Goal: Transaction & Acquisition: Purchase product/service

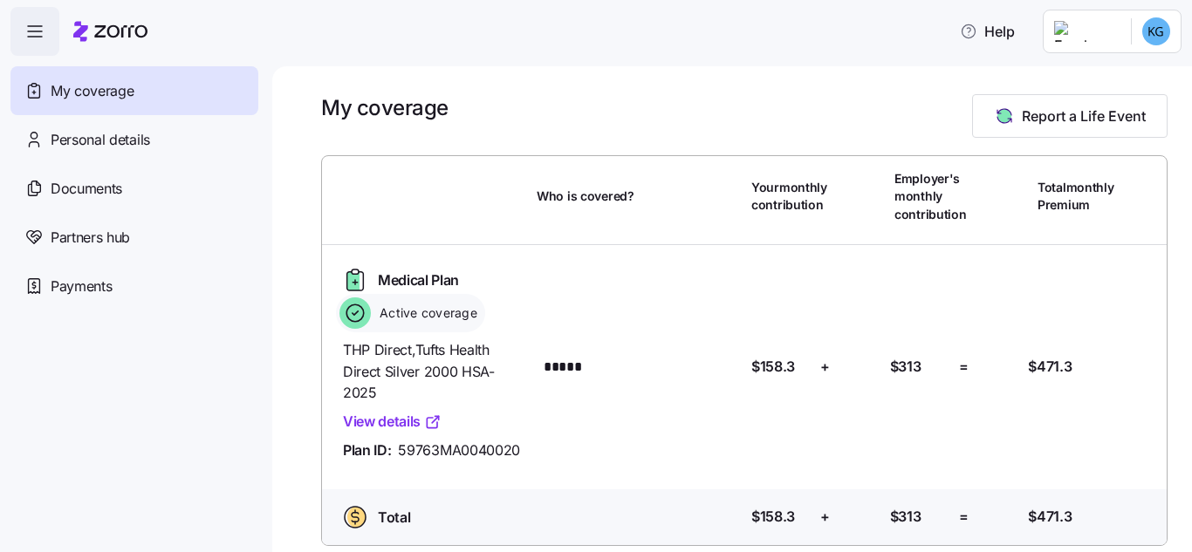
scroll to position [44, 0]
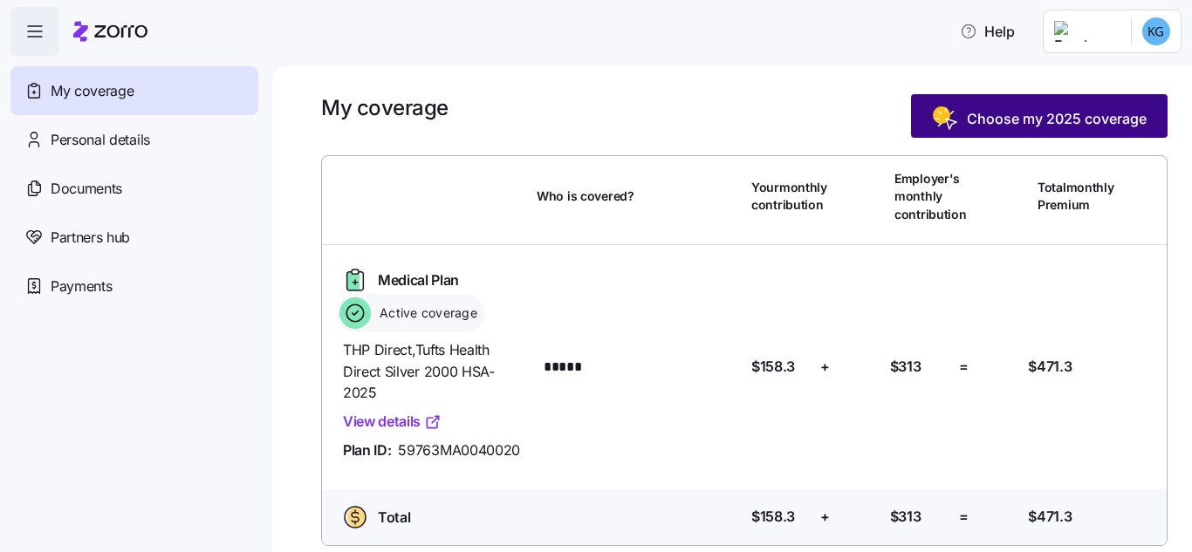
click at [1054, 106] on span "Choose my 2025 coverage" at bounding box center [1039, 119] width 215 height 28
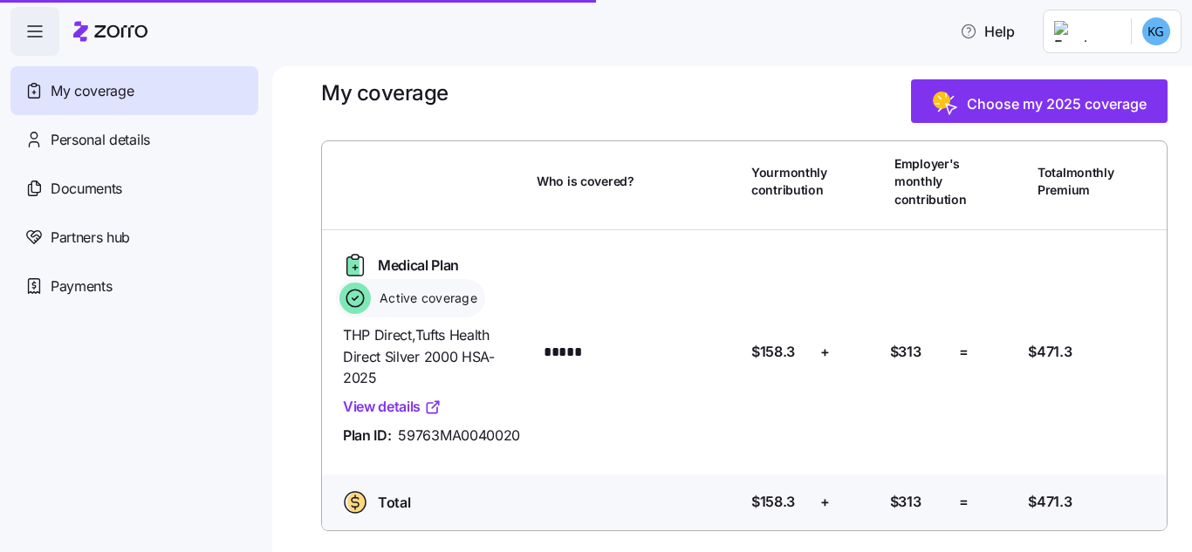
scroll to position [44, 0]
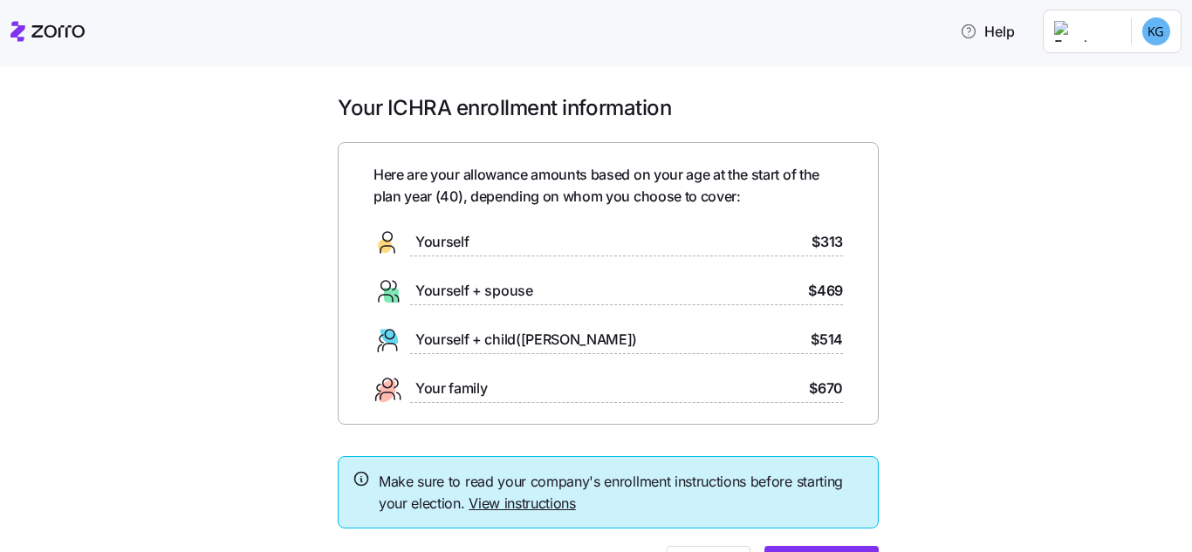
click at [536, 246] on div "Yourself $313" at bounding box center [607, 243] width 469 height 28
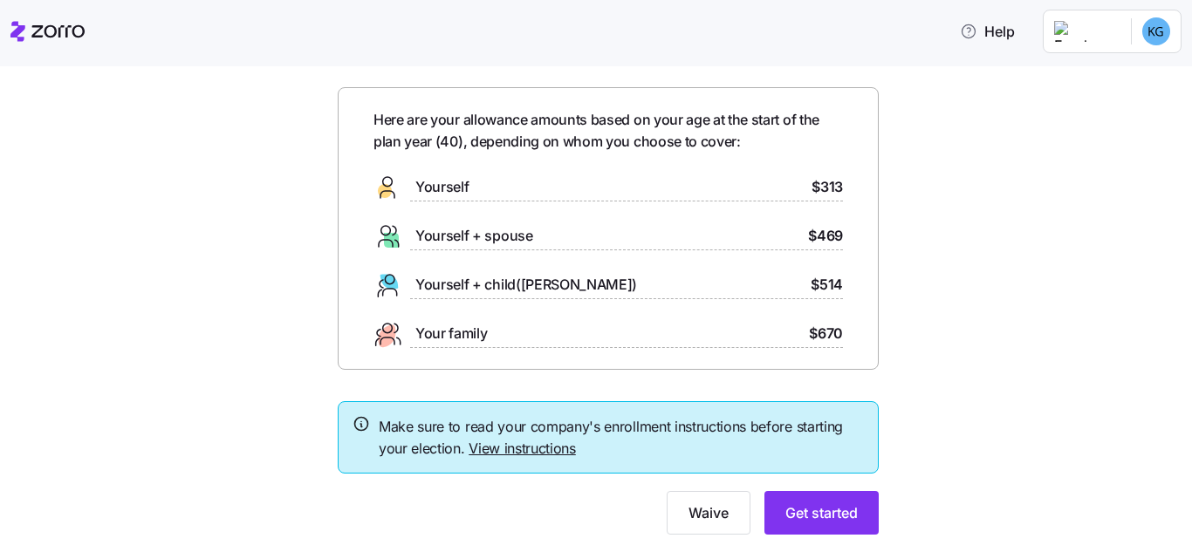
scroll to position [100, 0]
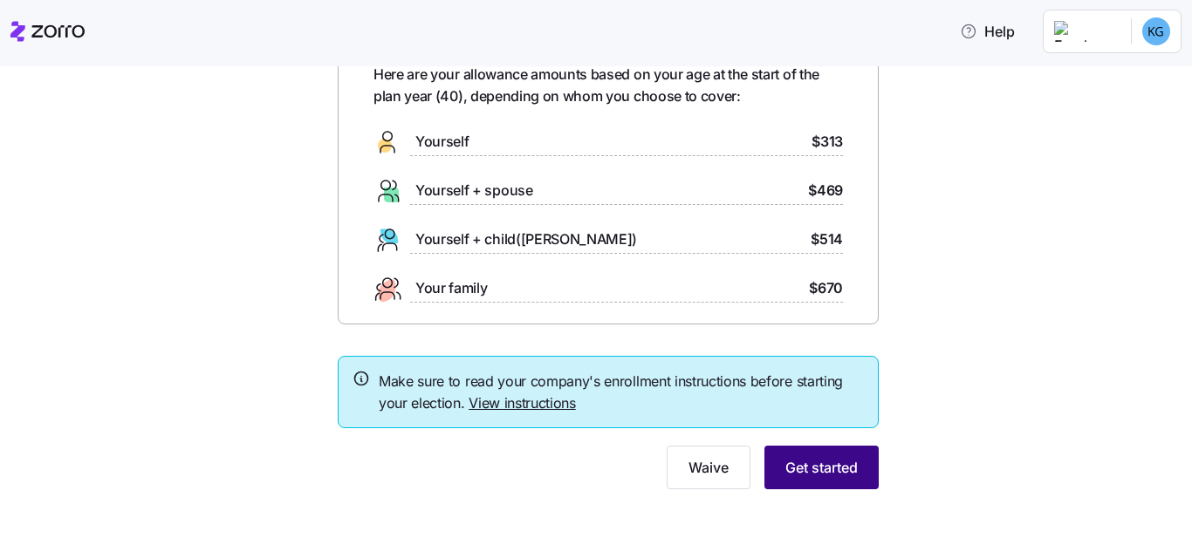
click at [823, 469] on span "Get started" at bounding box center [821, 467] width 72 height 21
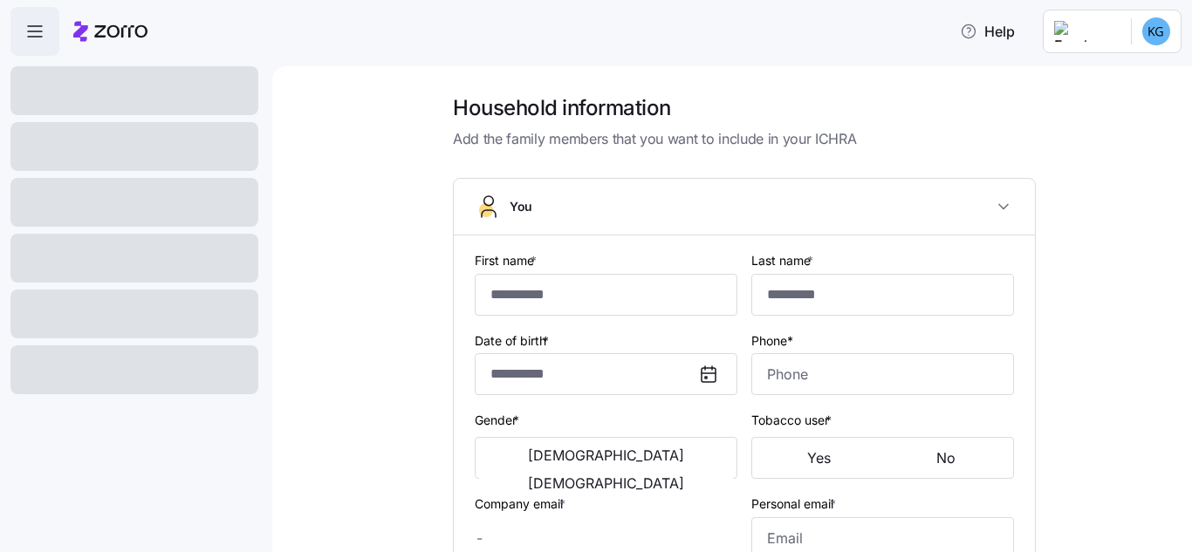
type input "*****"
type input "******"
type input "kgibney@bernphyl.com"
type input "kiki2085@yahoo.com"
type input "**********"
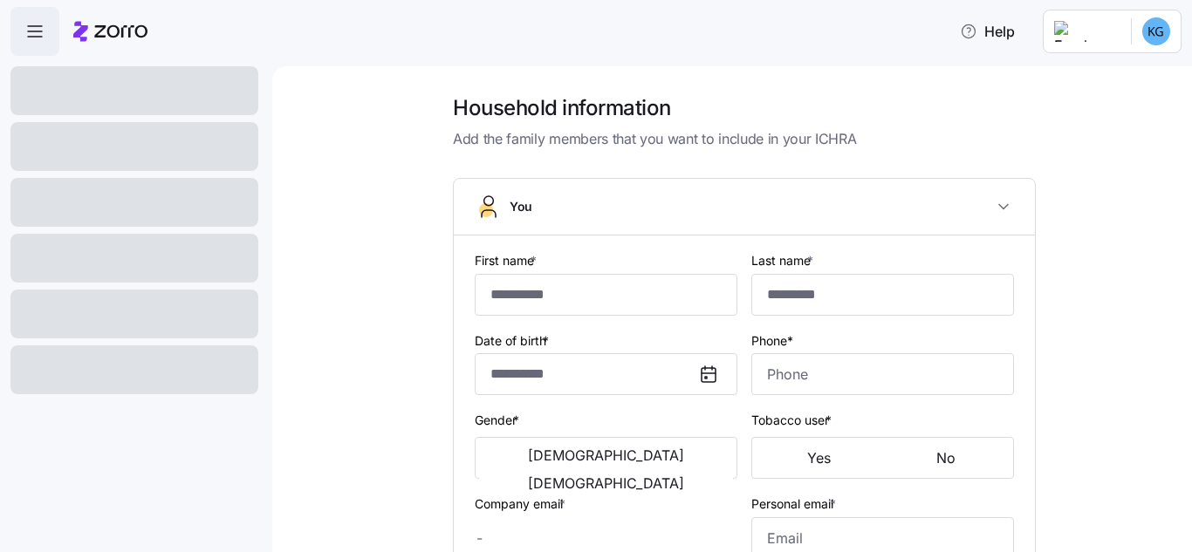
checkbox input "true"
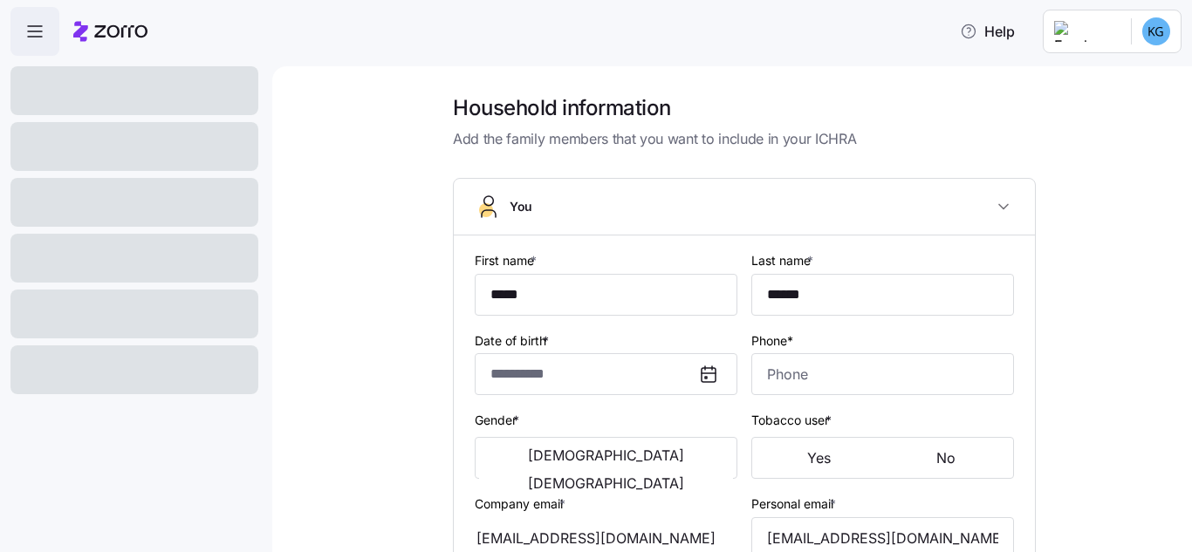
type input "**********"
type input "(508) 847-6080"
type input "US citizen"
type input "Single"
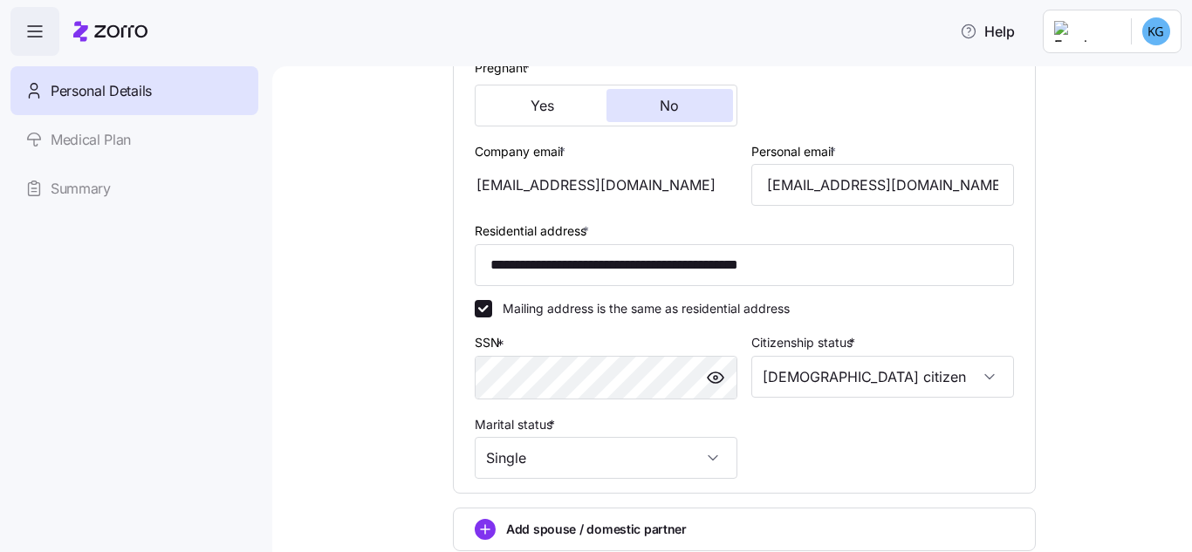
scroll to position [612, 0]
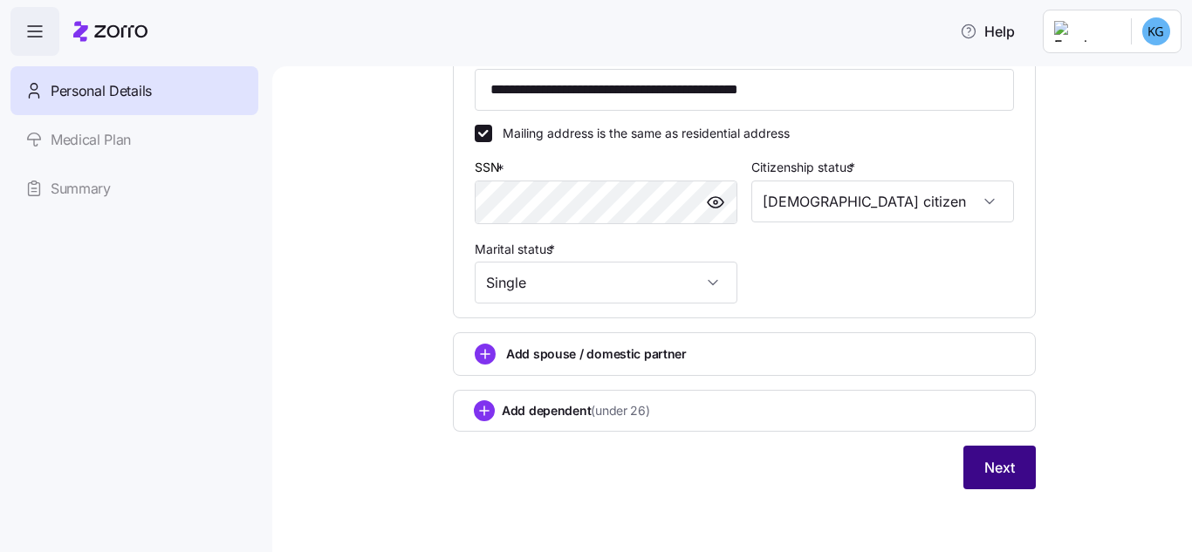
click at [986, 481] on button "Next" at bounding box center [999, 468] width 72 height 44
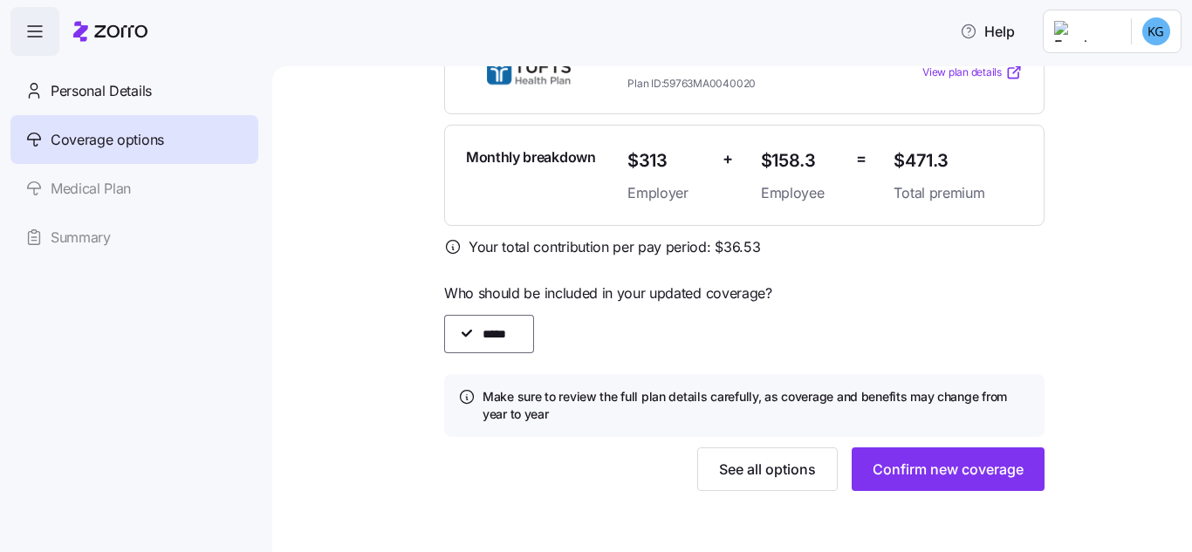
scroll to position [530, 0]
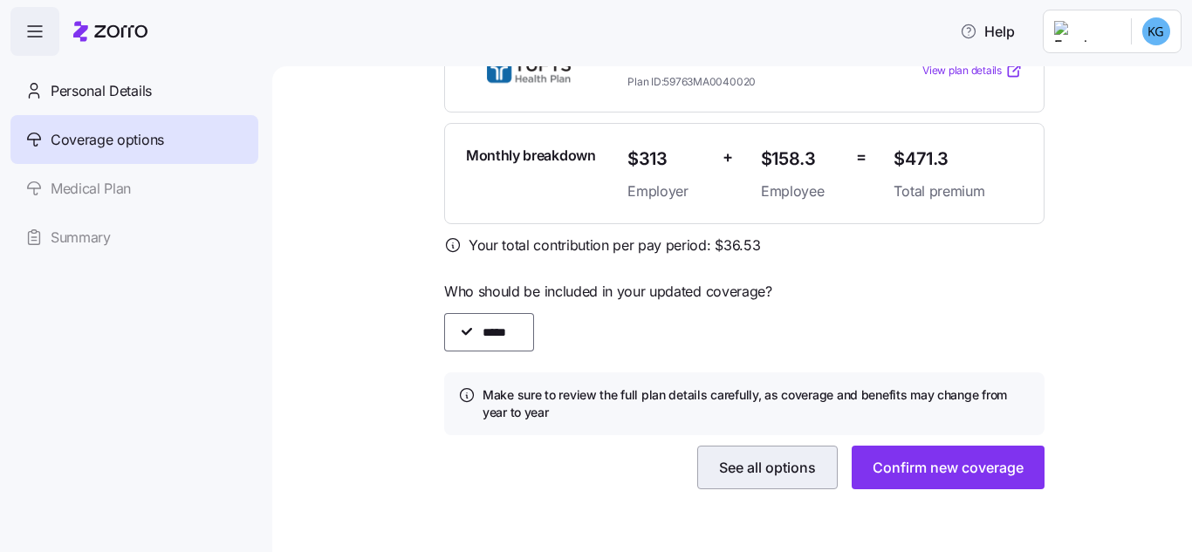
click at [733, 469] on span "See all options" at bounding box center [767, 467] width 97 height 21
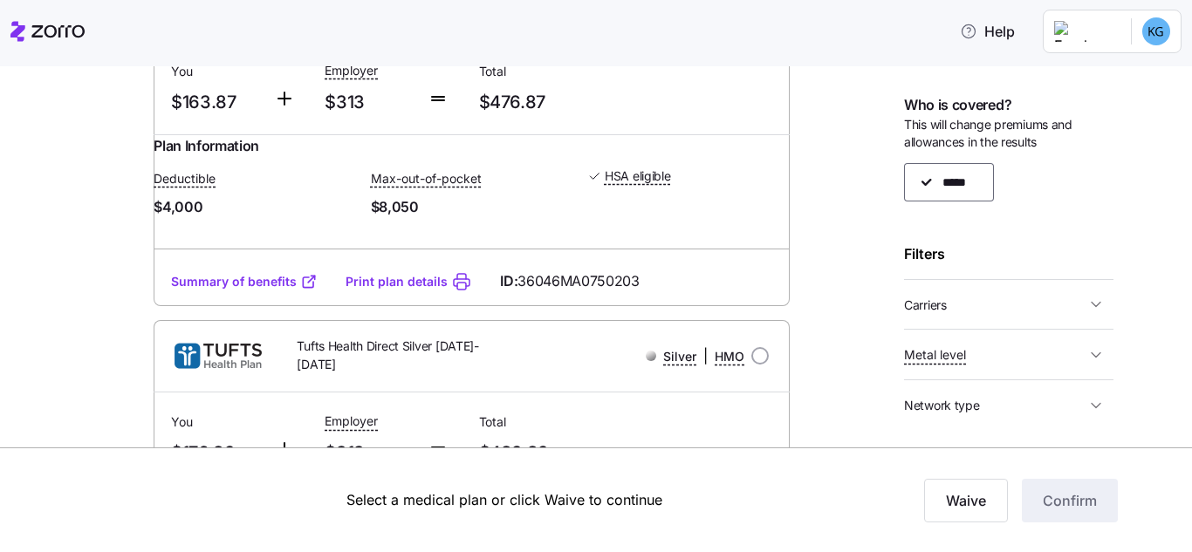
scroll to position [1697, 0]
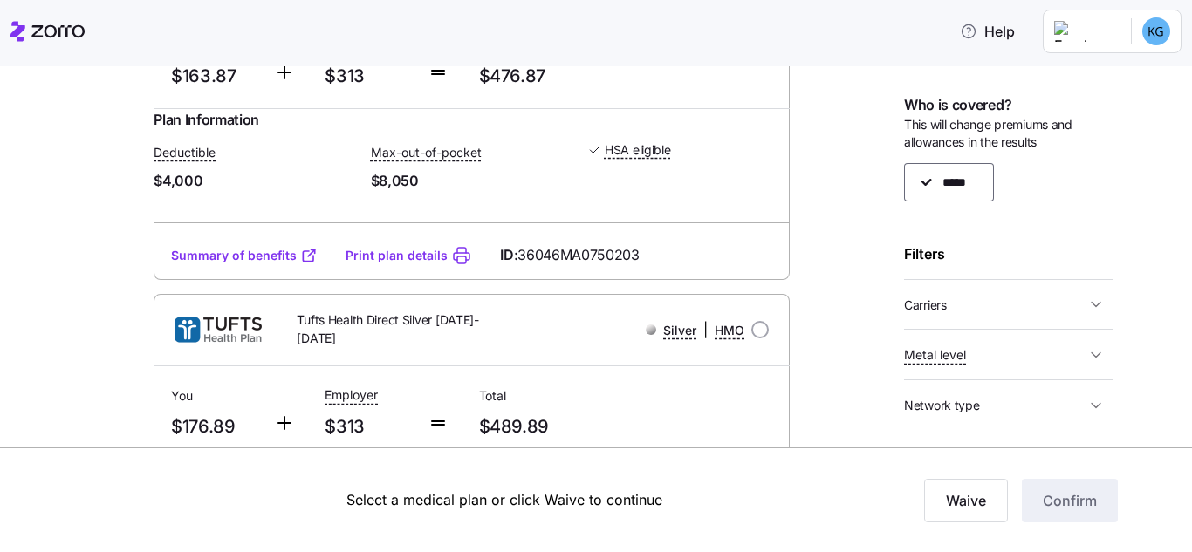
click at [252, 264] on link "Summary of benefits" at bounding box center [244, 255] width 147 height 17
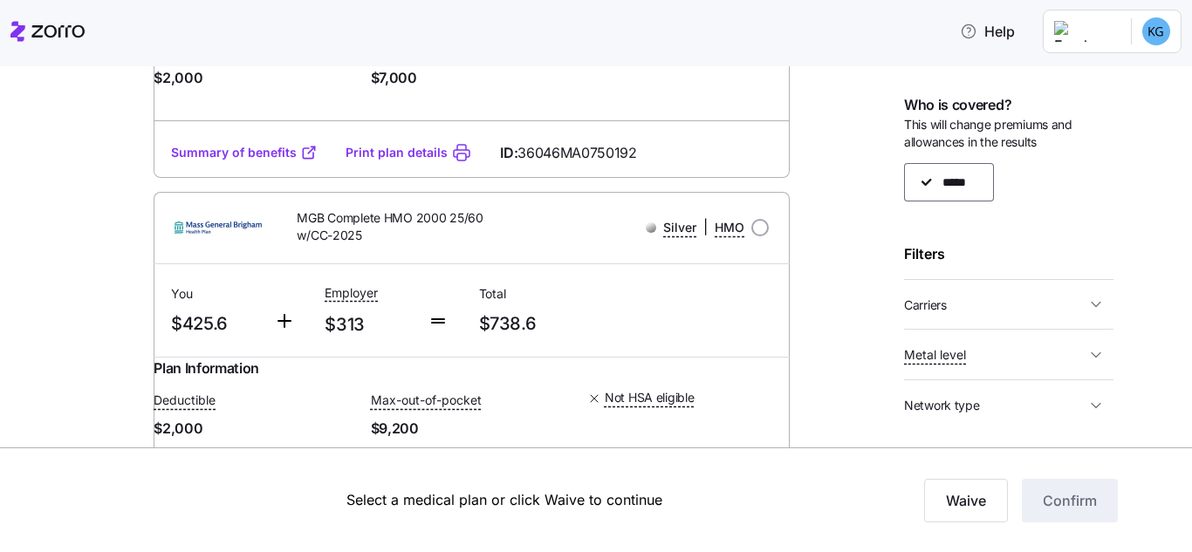
scroll to position [5709, 0]
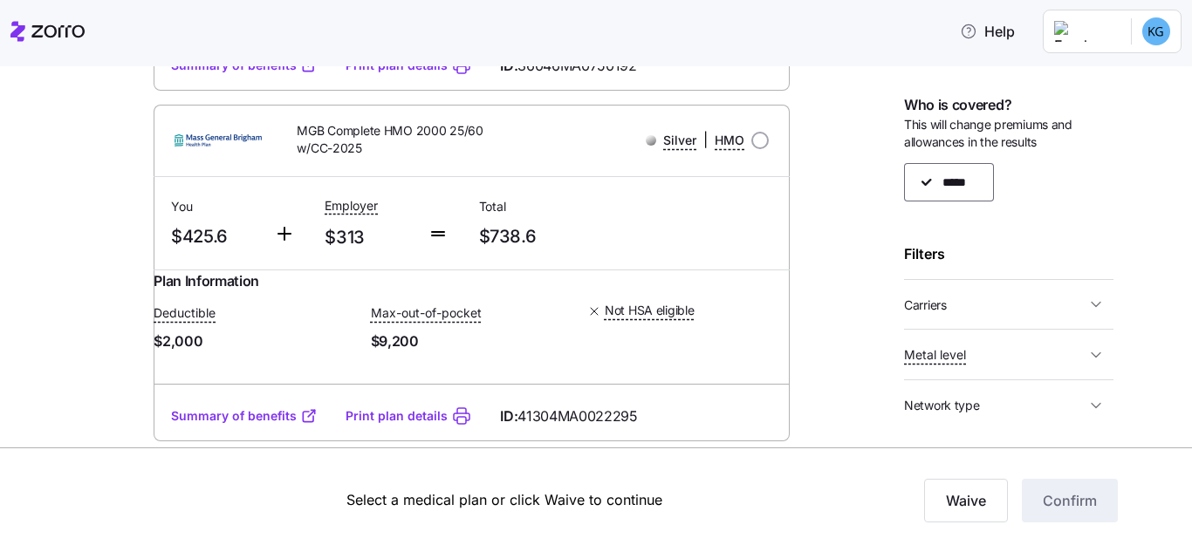
click at [237, 74] on link "Summary of benefits" at bounding box center [244, 65] width 147 height 17
click at [269, 74] on link "Summary of benefits" at bounding box center [244, 65] width 147 height 17
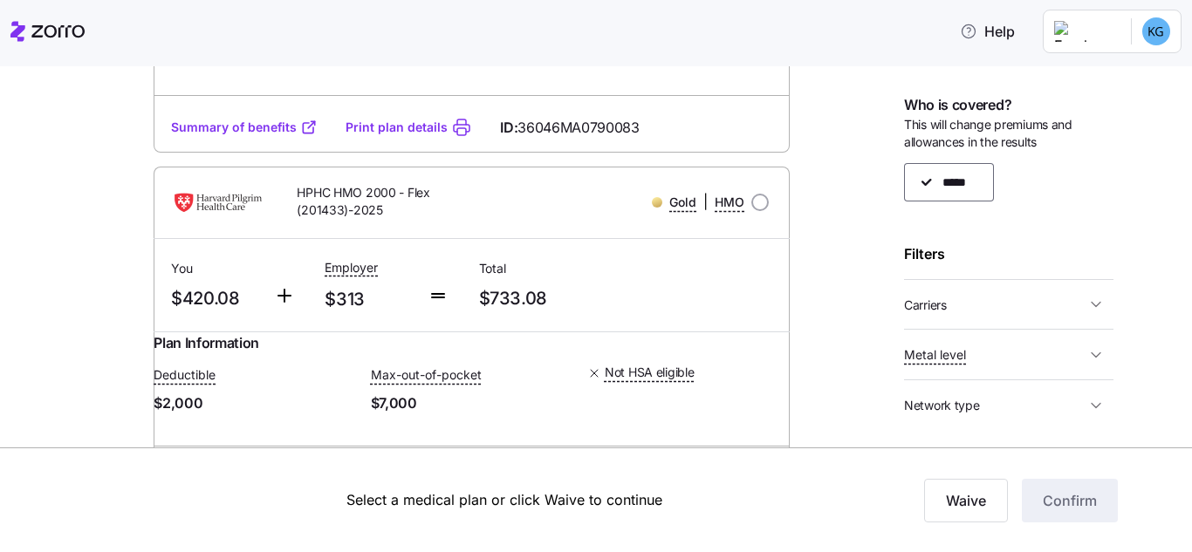
scroll to position [5273, 0]
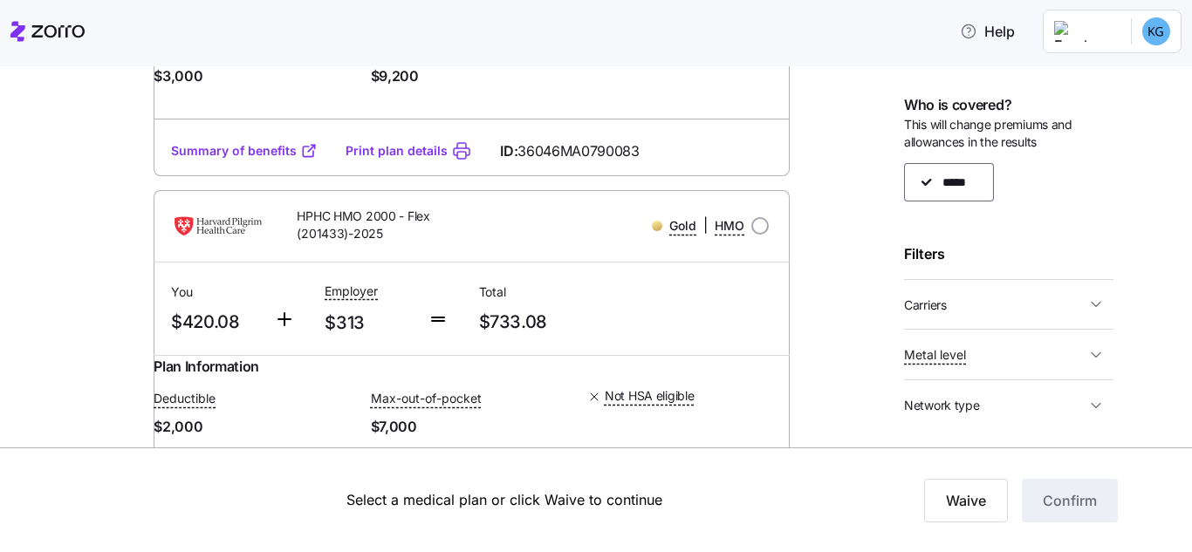
click at [260, 160] on link "Summary of benefits" at bounding box center [244, 150] width 147 height 17
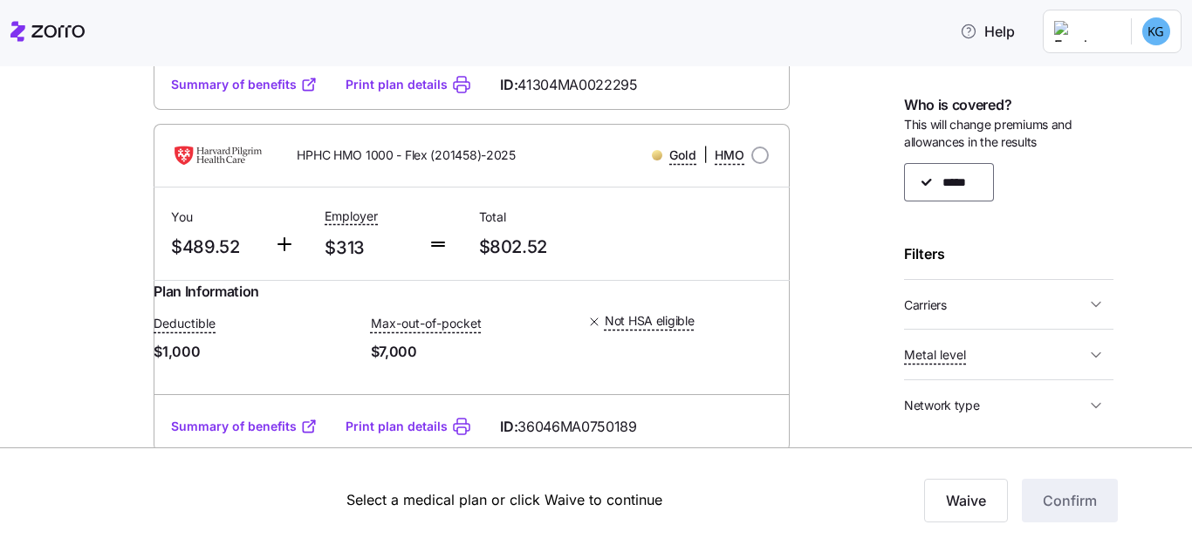
scroll to position [6058, 0]
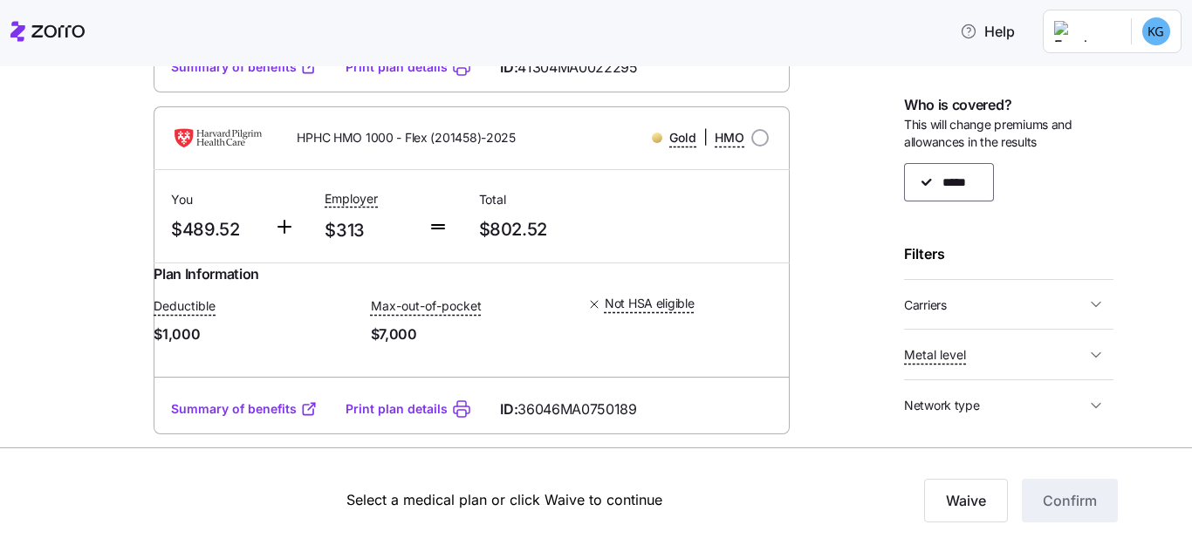
click at [219, 76] on link "Summary of benefits" at bounding box center [244, 66] width 147 height 17
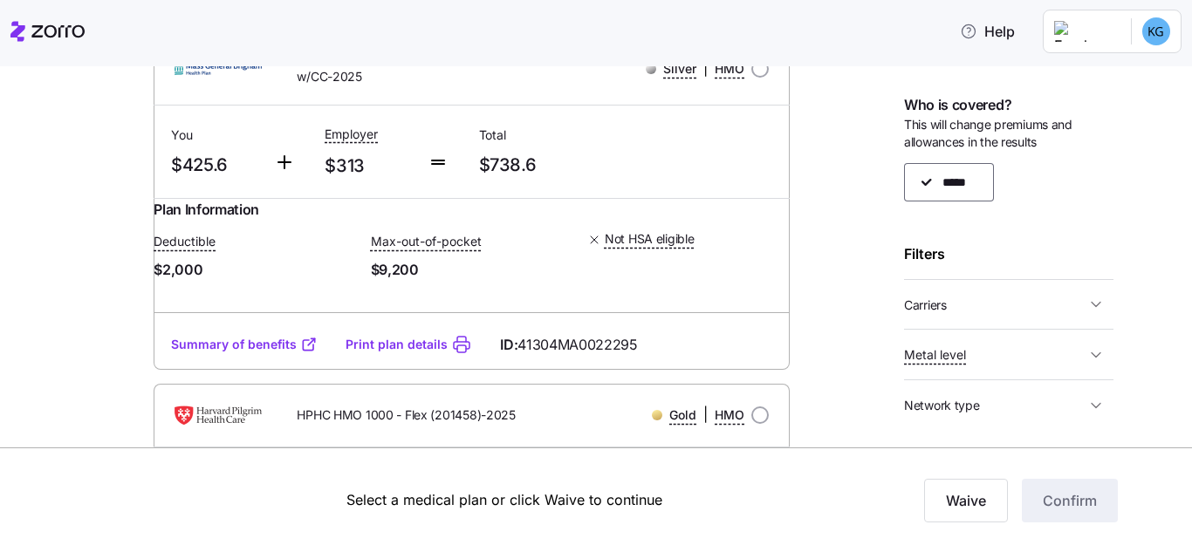
scroll to position [5782, 0]
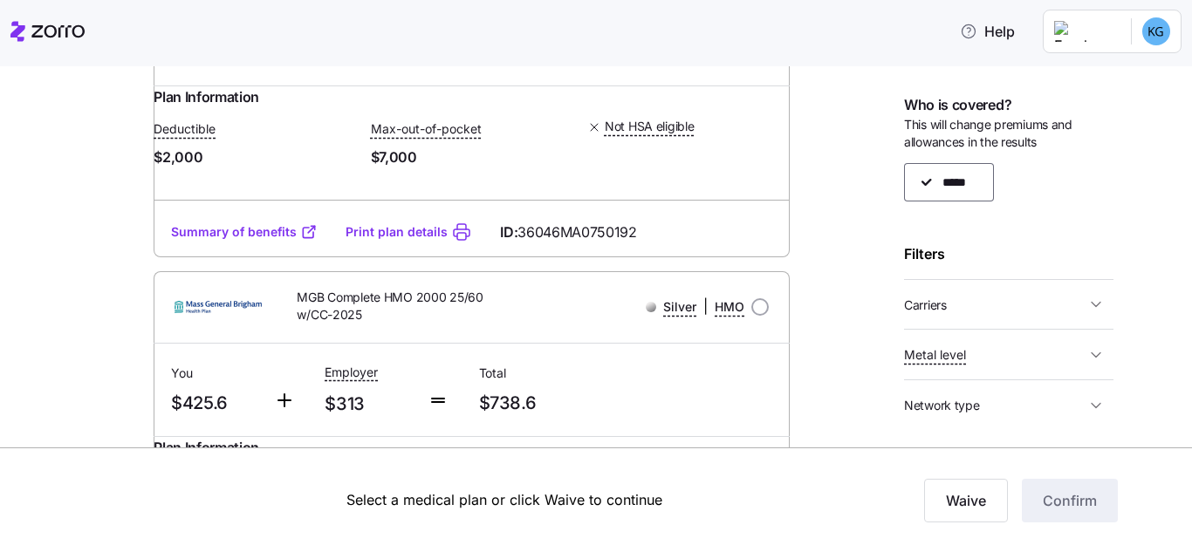
scroll to position [5520, 0]
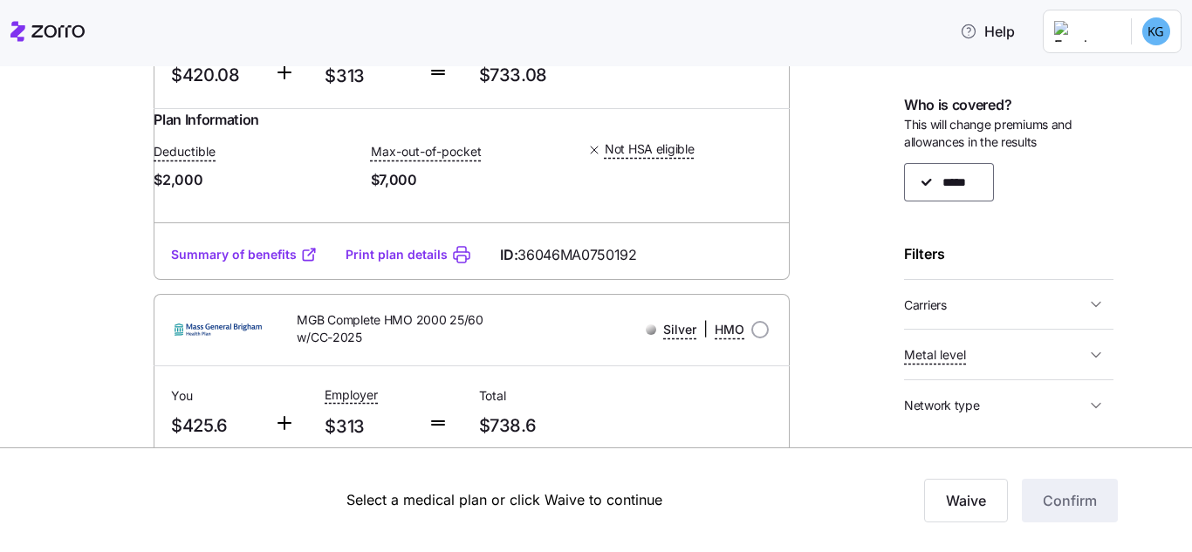
click at [1061, 320] on button "Carriers" at bounding box center [1008, 305] width 209 height 36
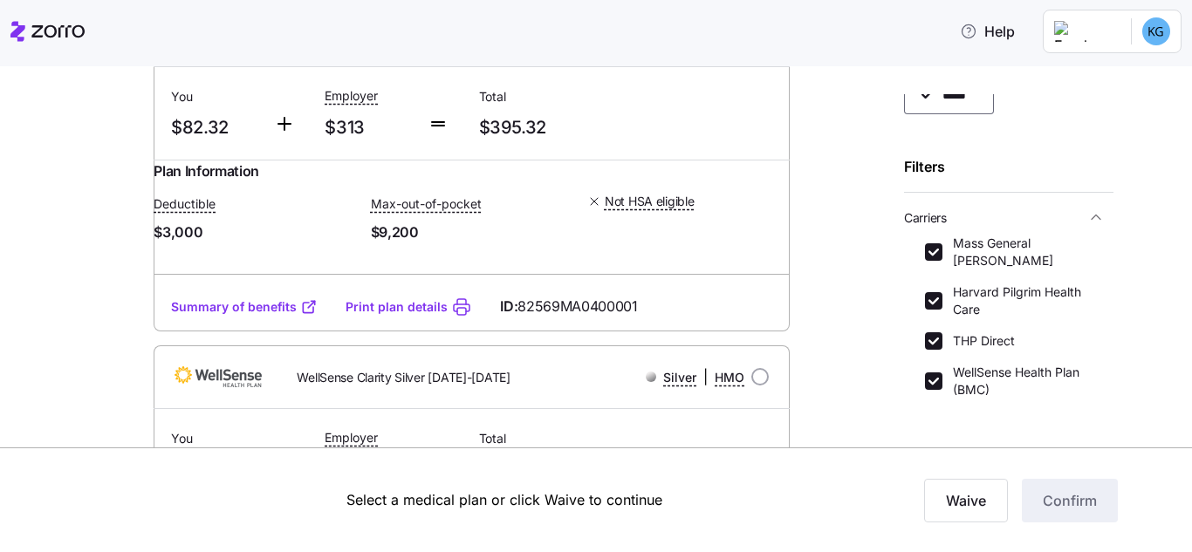
scroll to position [785, 0]
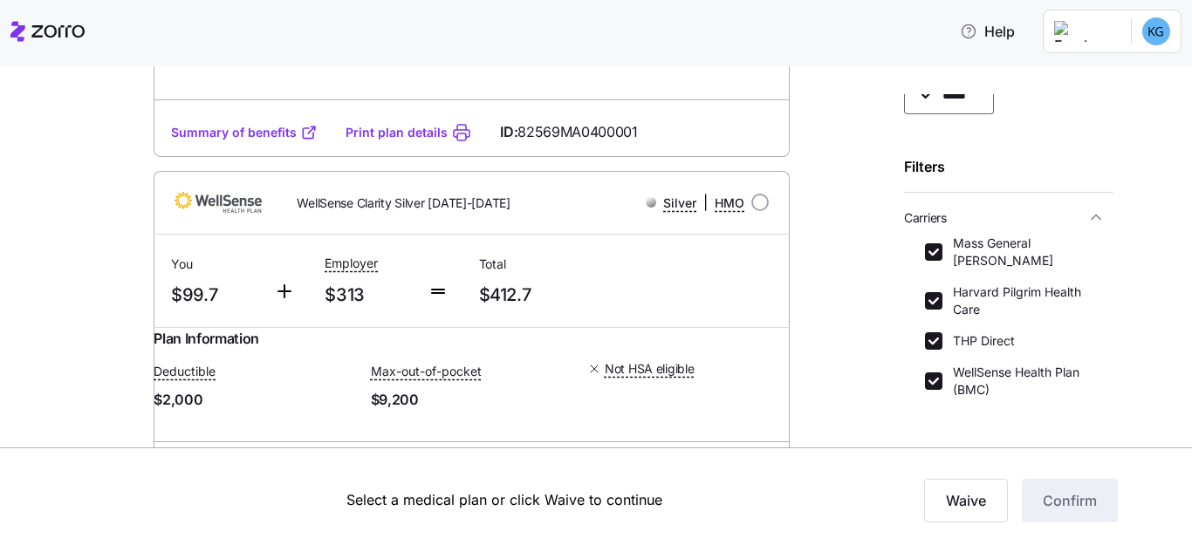
click at [279, 149] on div "Summary of benefits Print plan details ID: 82569MA0400001" at bounding box center [472, 132] width 636 height 50
click at [217, 141] on link "Summary of benefits" at bounding box center [244, 132] width 147 height 17
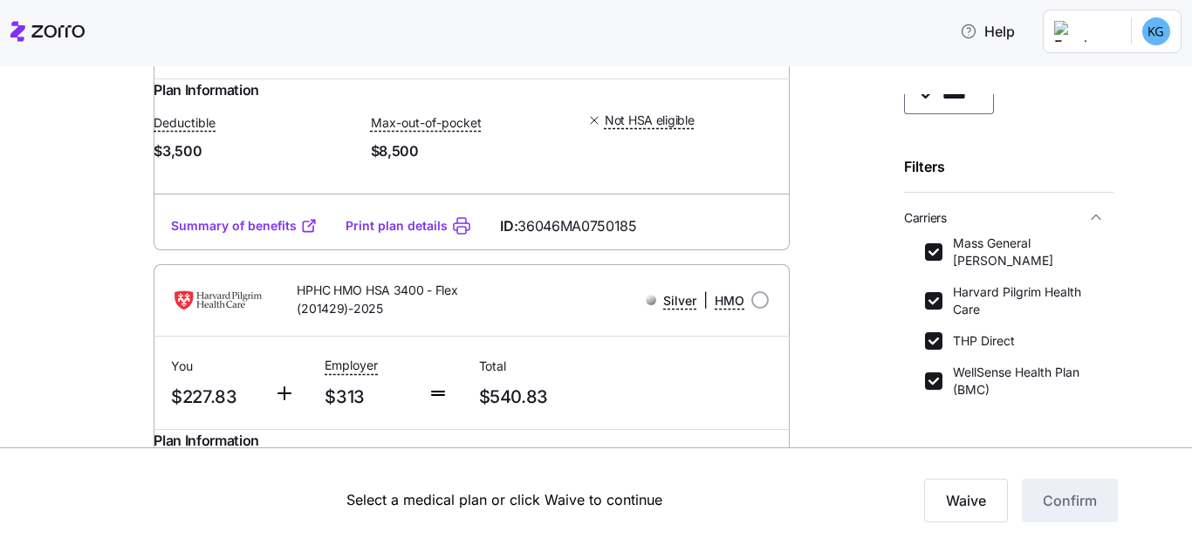
scroll to position [2443, 0]
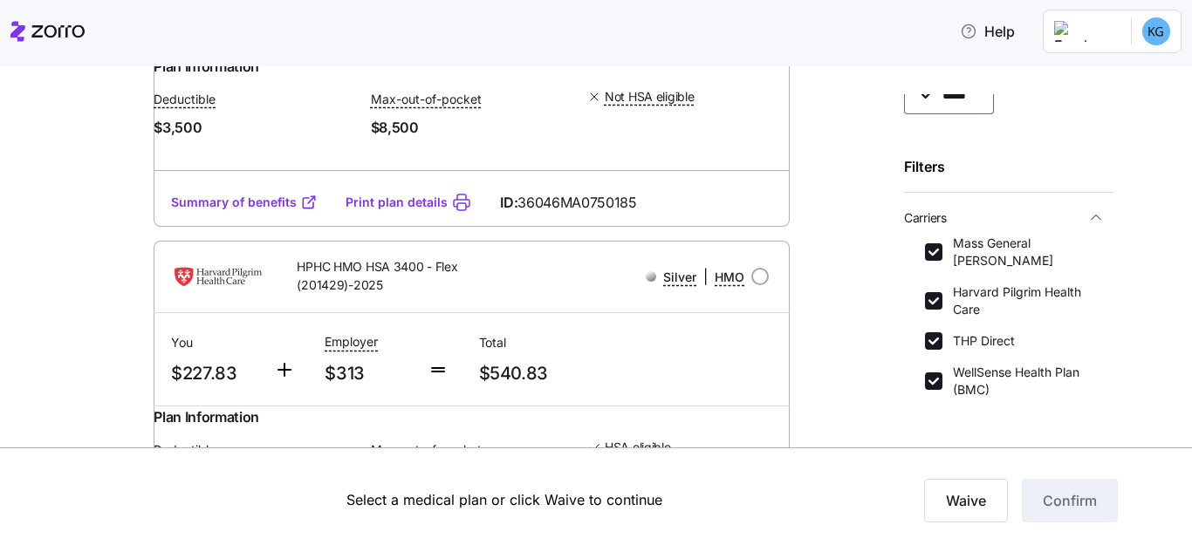
click at [233, 211] on link "Summary of benefits" at bounding box center [244, 202] width 147 height 17
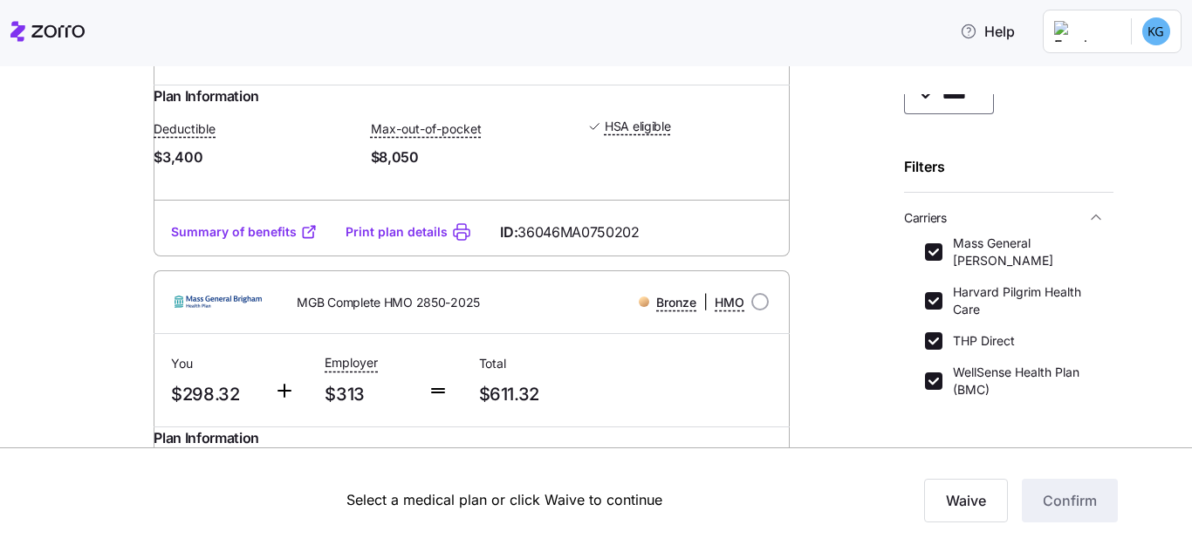
scroll to position [2791, 0]
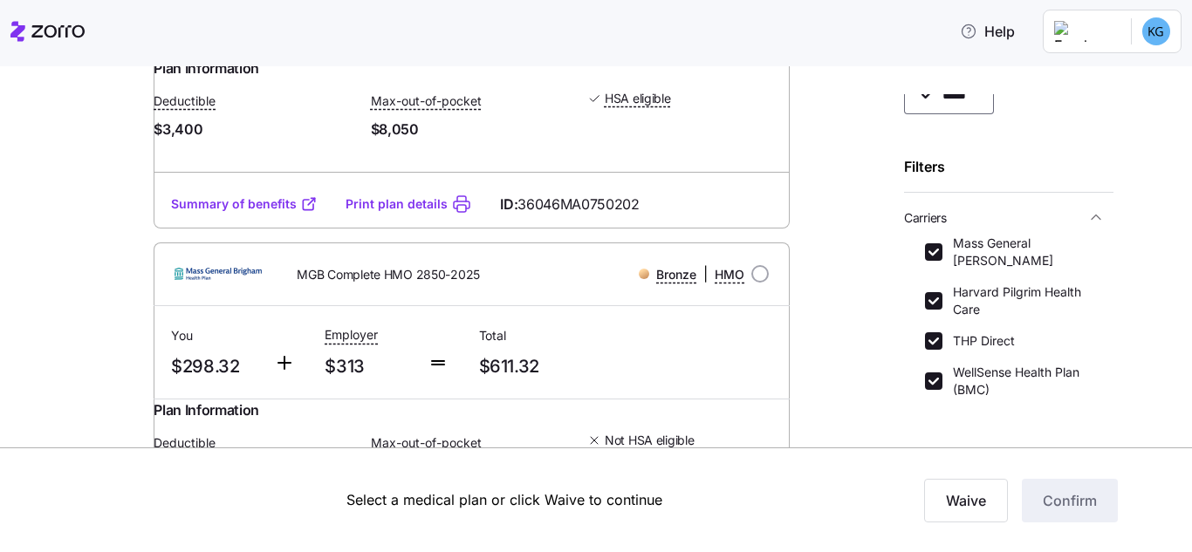
click at [218, 213] on link "Summary of benefits" at bounding box center [244, 203] width 147 height 17
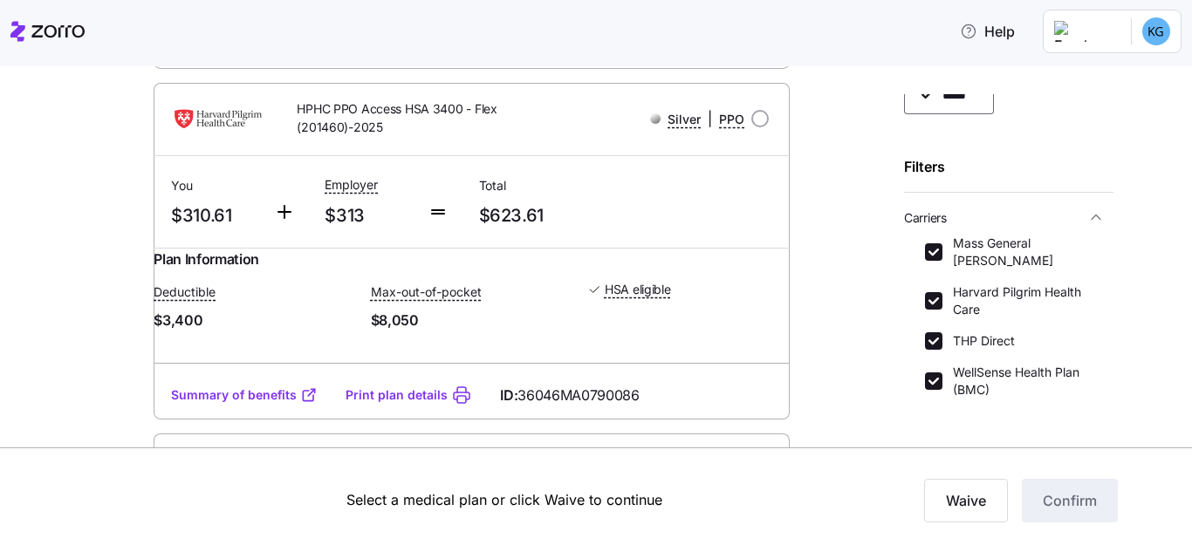
scroll to position [3315, 0]
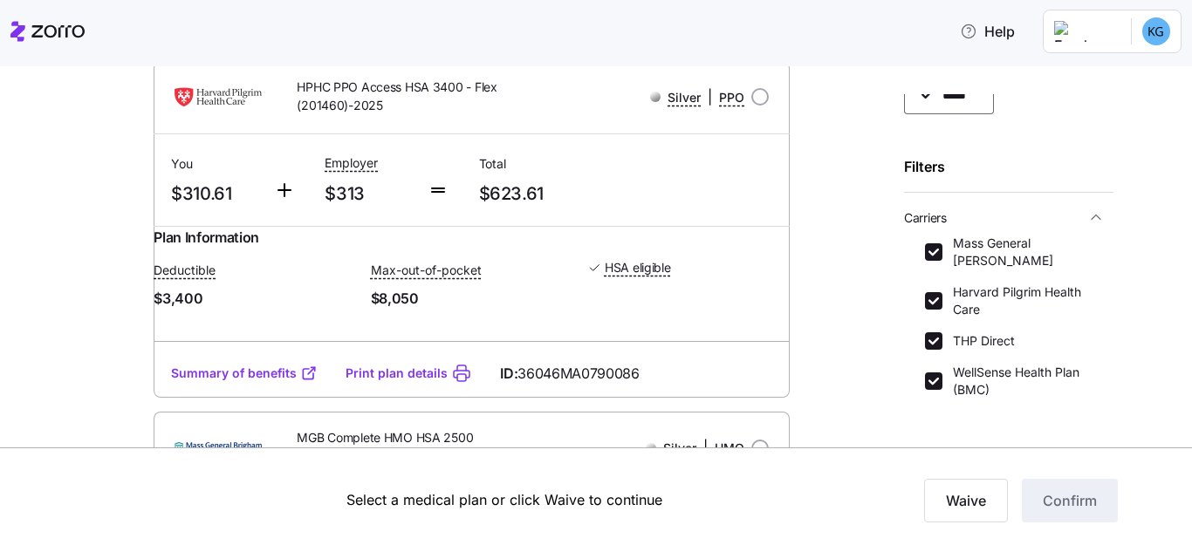
click at [244, 31] on link "Summary of benefits" at bounding box center [244, 22] width 147 height 17
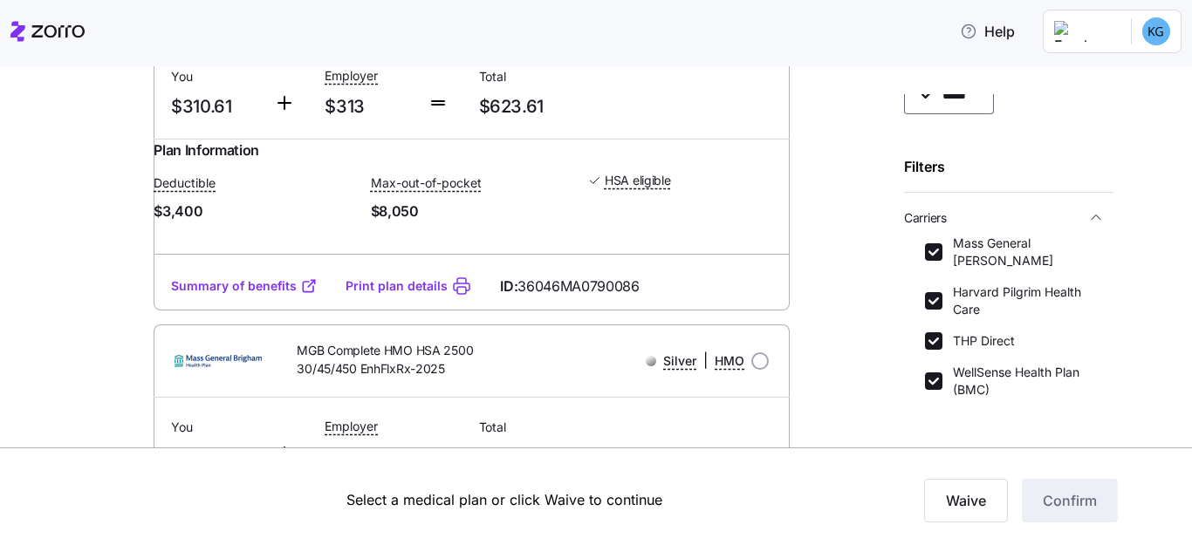
scroll to position [3489, 0]
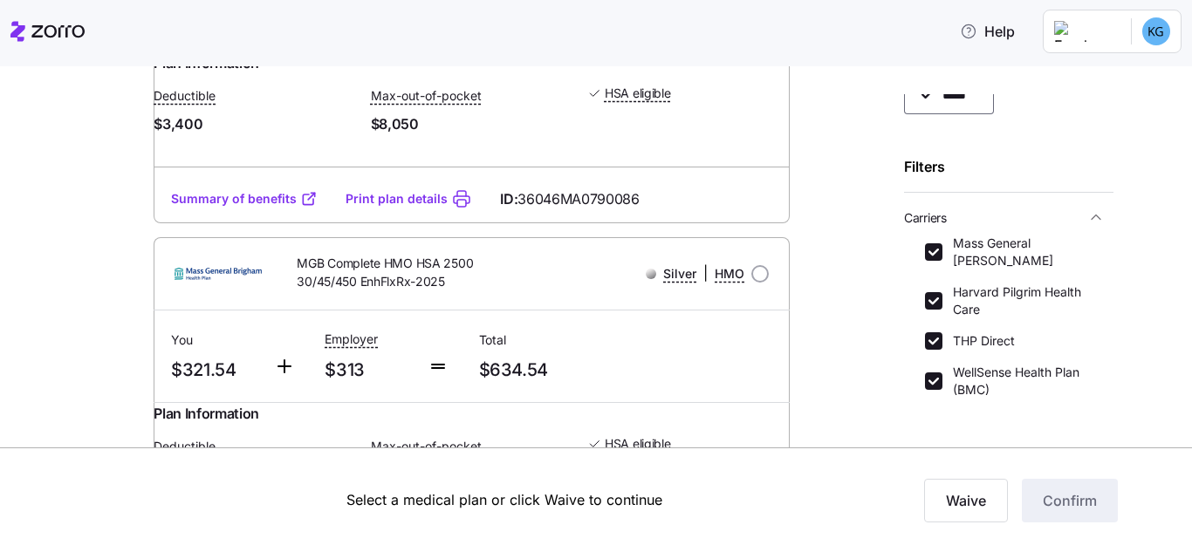
click at [255, 208] on link "Summary of benefits" at bounding box center [244, 198] width 147 height 17
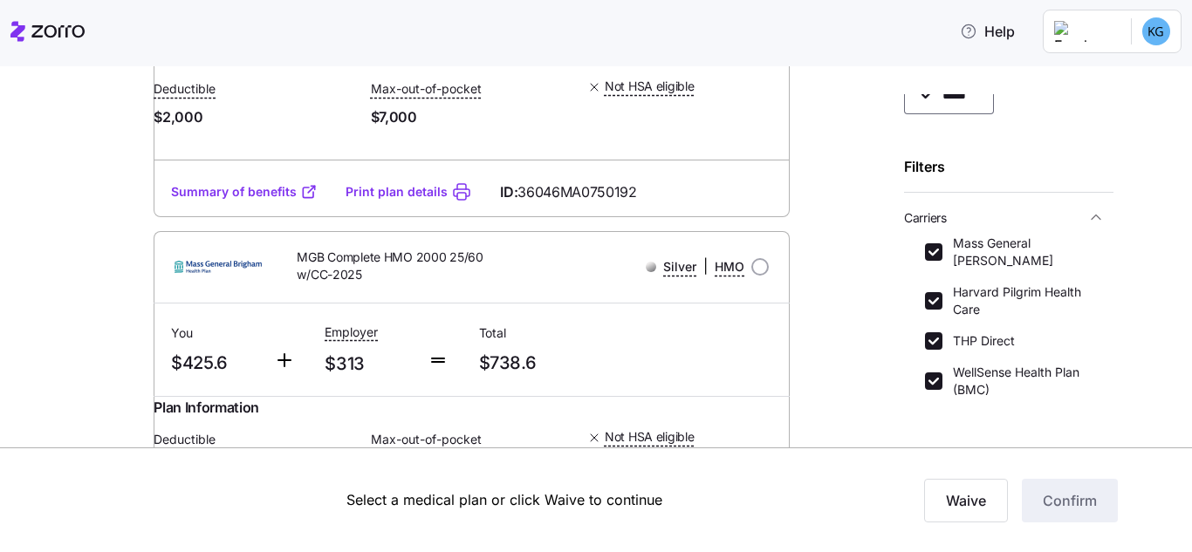
scroll to position [5670, 0]
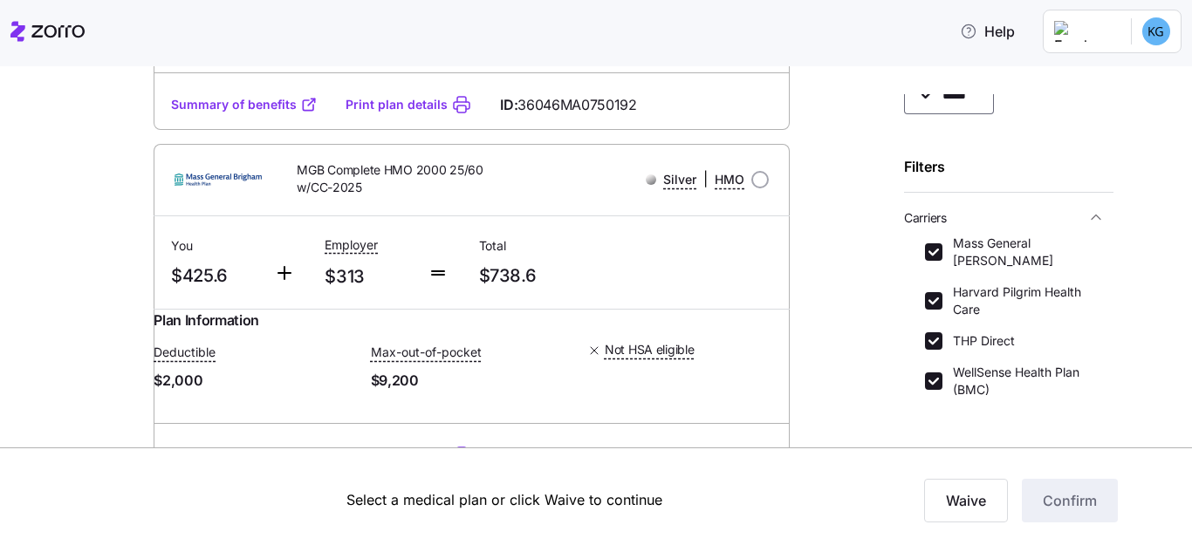
click at [256, 113] on link "Summary of benefits" at bounding box center [244, 104] width 147 height 17
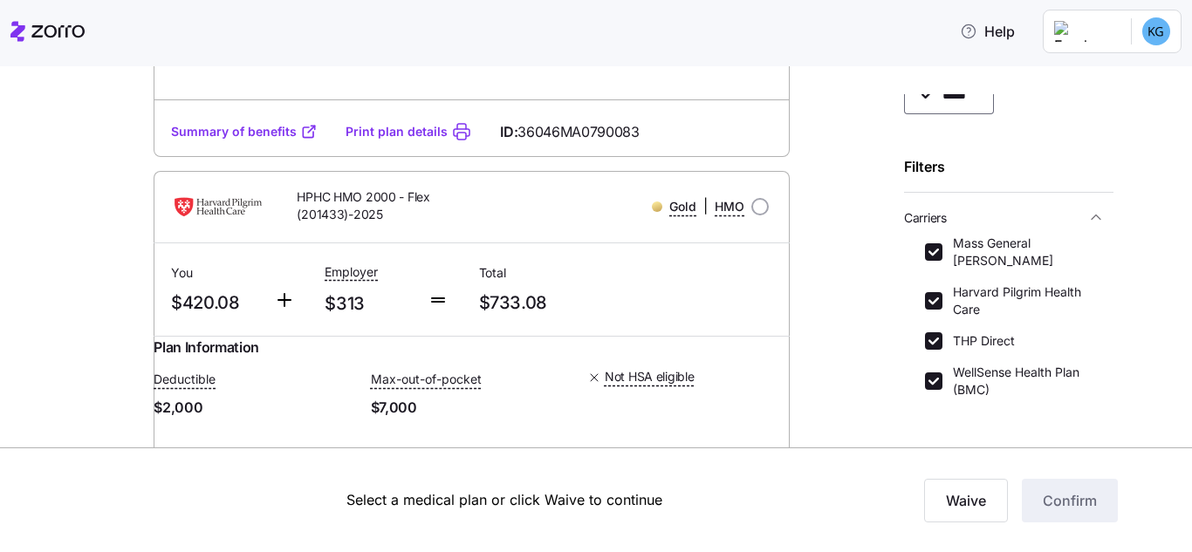
scroll to position [5321, 0]
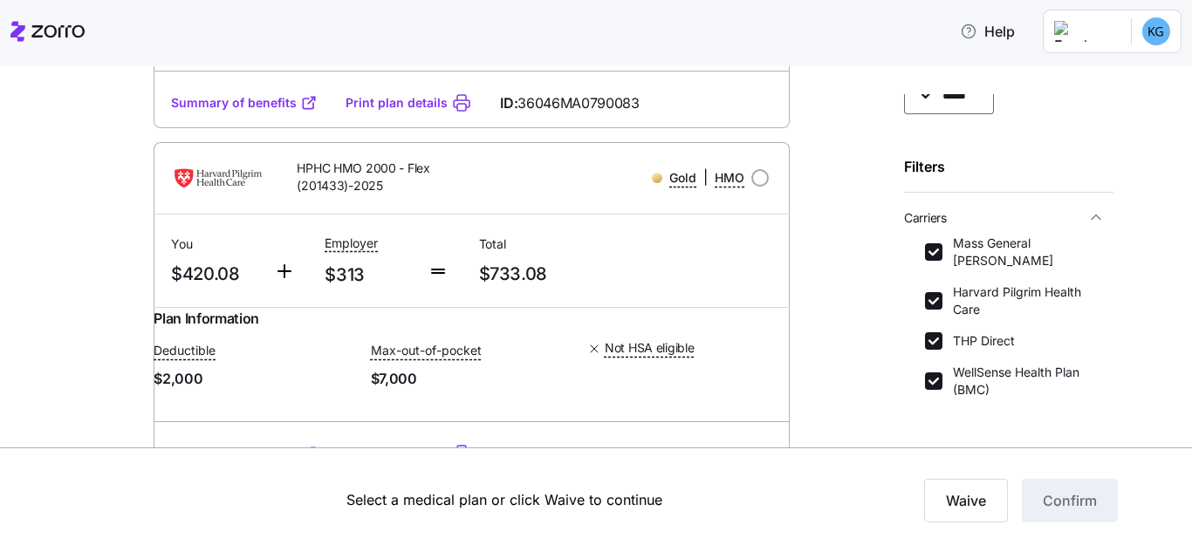
click at [275, 112] on link "Summary of benefits" at bounding box center [244, 102] width 147 height 17
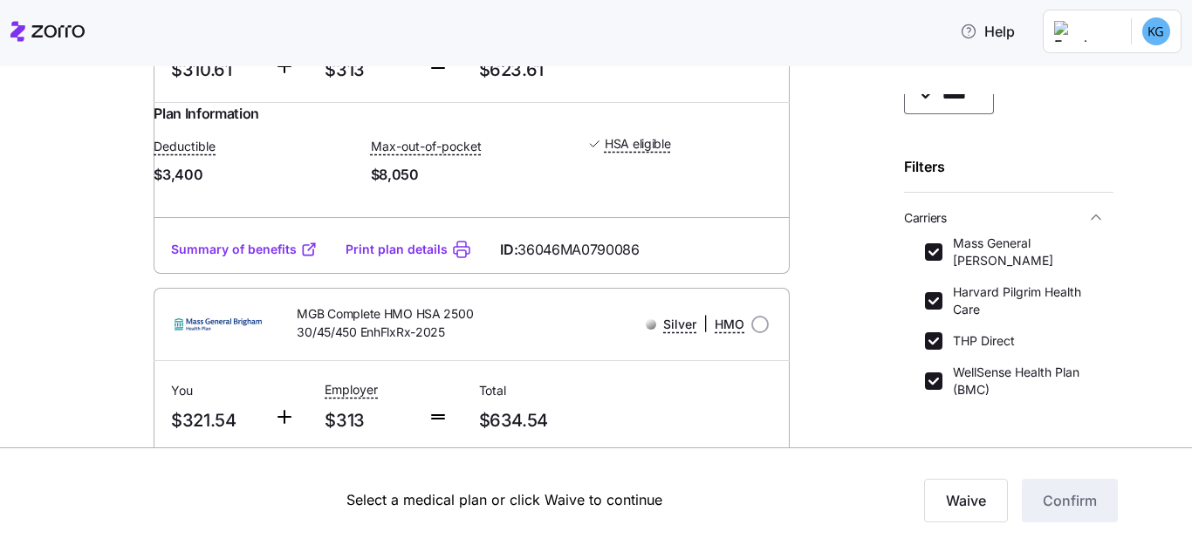
scroll to position [3489, 0]
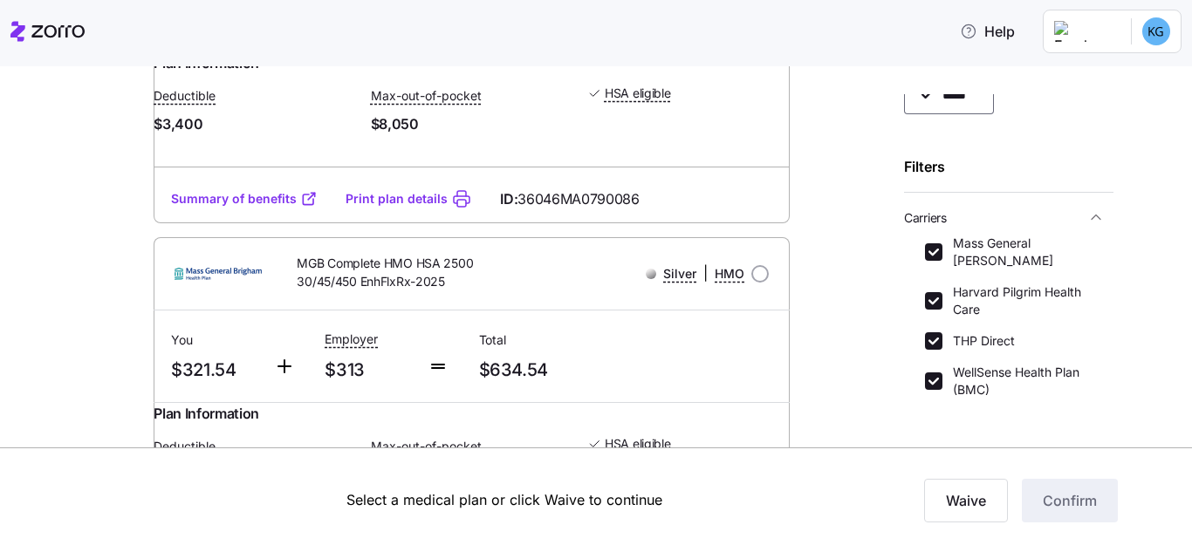
click at [239, 224] on div "Summary of benefits Print plan details ID: 36046MA0790086" at bounding box center [472, 199] width 636 height 50
click at [238, 208] on link "Summary of benefits" at bounding box center [244, 198] width 147 height 17
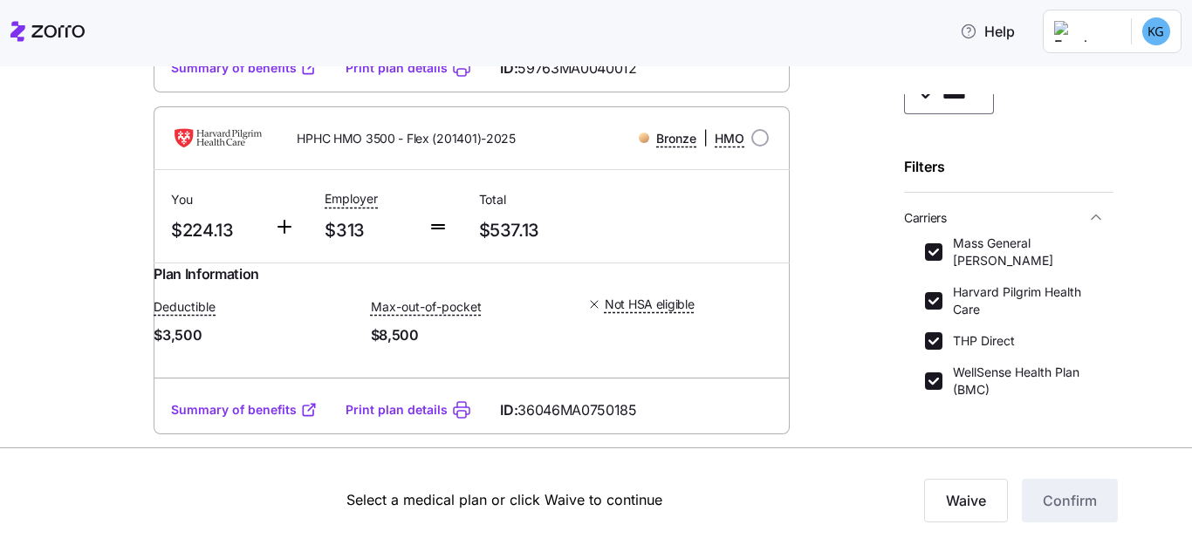
scroll to position [2443, 0]
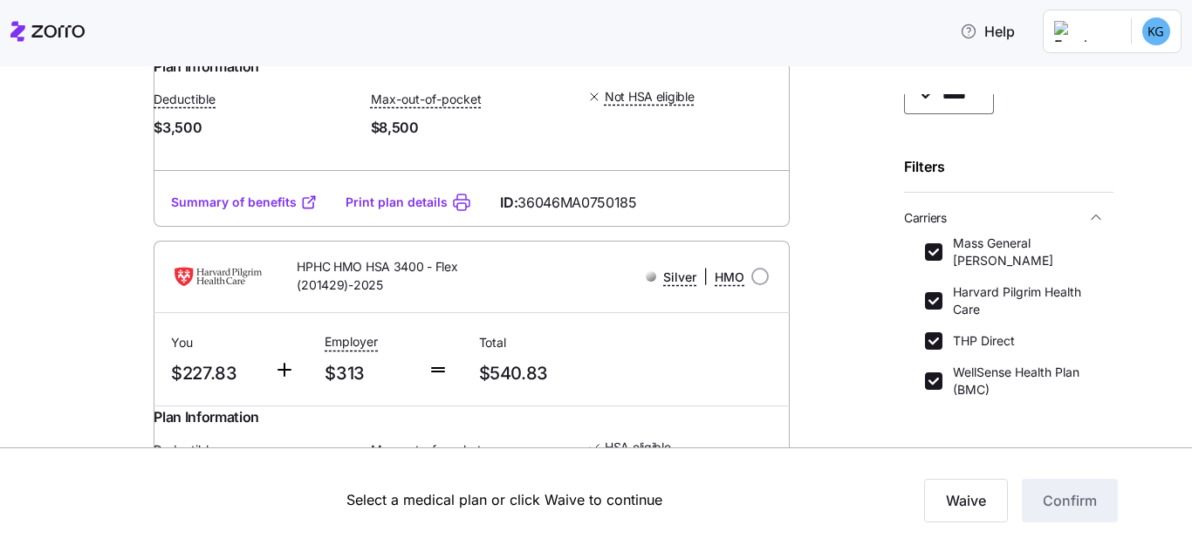
click at [238, 228] on div "Summary of benefits Print plan details ID: 36046MA0750185" at bounding box center [472, 203] width 636 height 50
click at [245, 211] on link "Summary of benefits" at bounding box center [244, 202] width 147 height 17
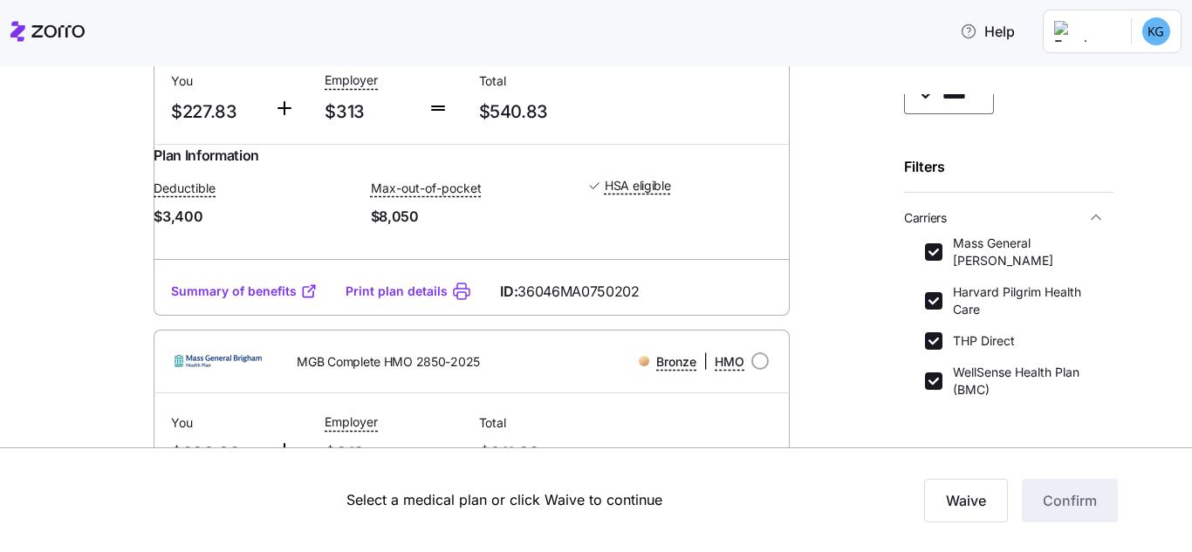
scroll to position [2791, 0]
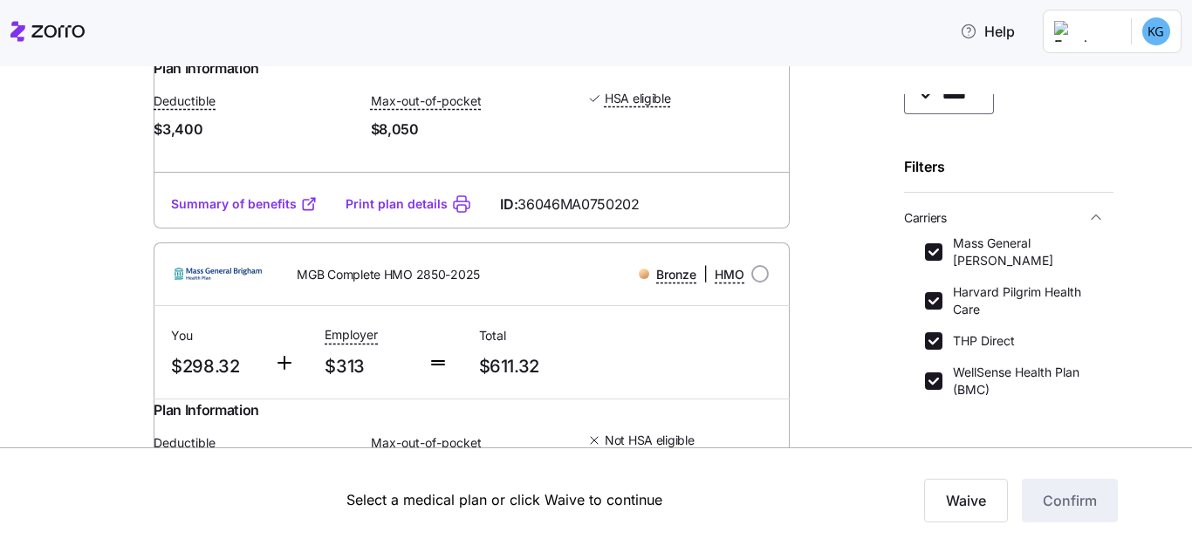
click at [271, 213] on link "Summary of benefits" at bounding box center [244, 203] width 147 height 17
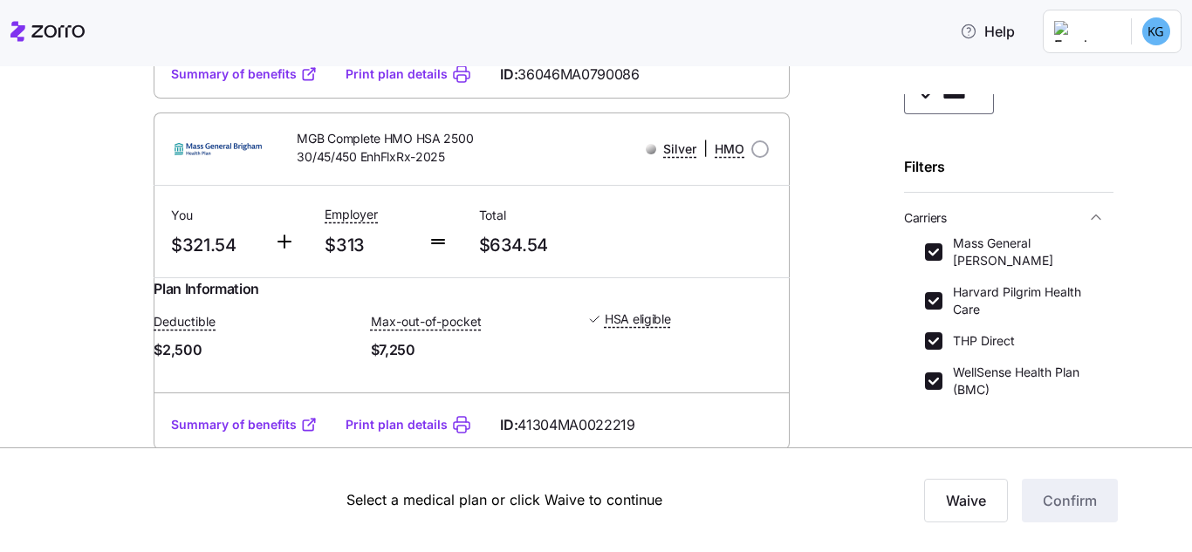
scroll to position [3664, 0]
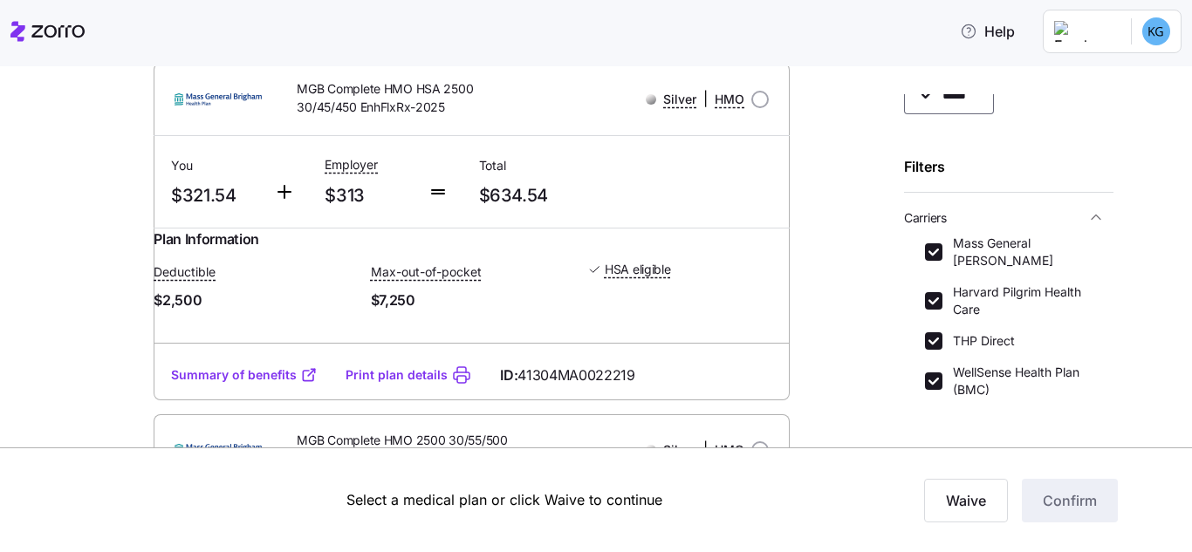
click at [256, 33] on link "Summary of benefits" at bounding box center [244, 24] width 147 height 17
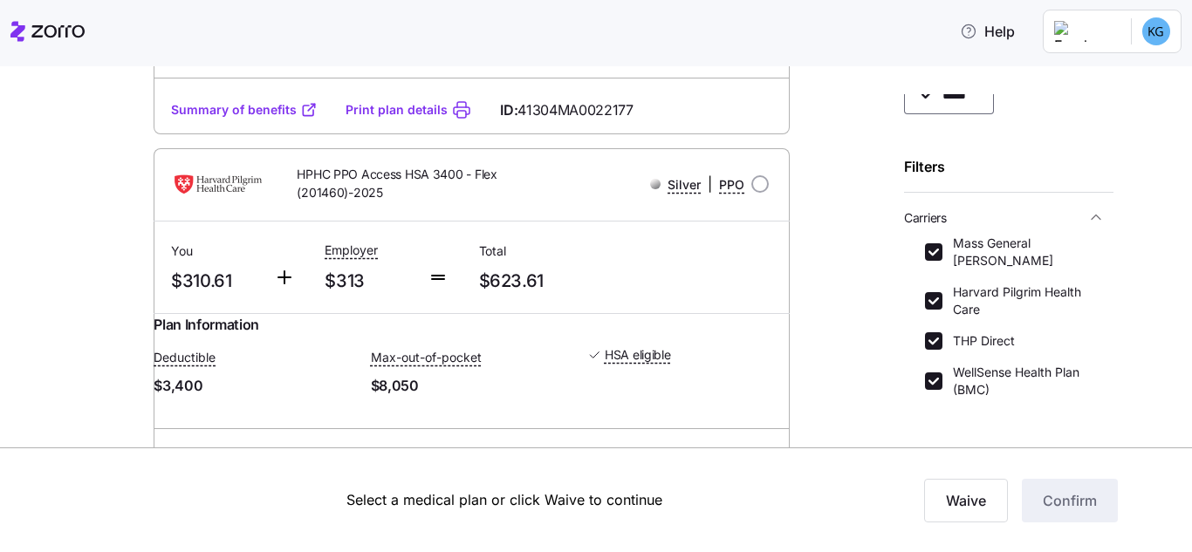
scroll to position [3489, 0]
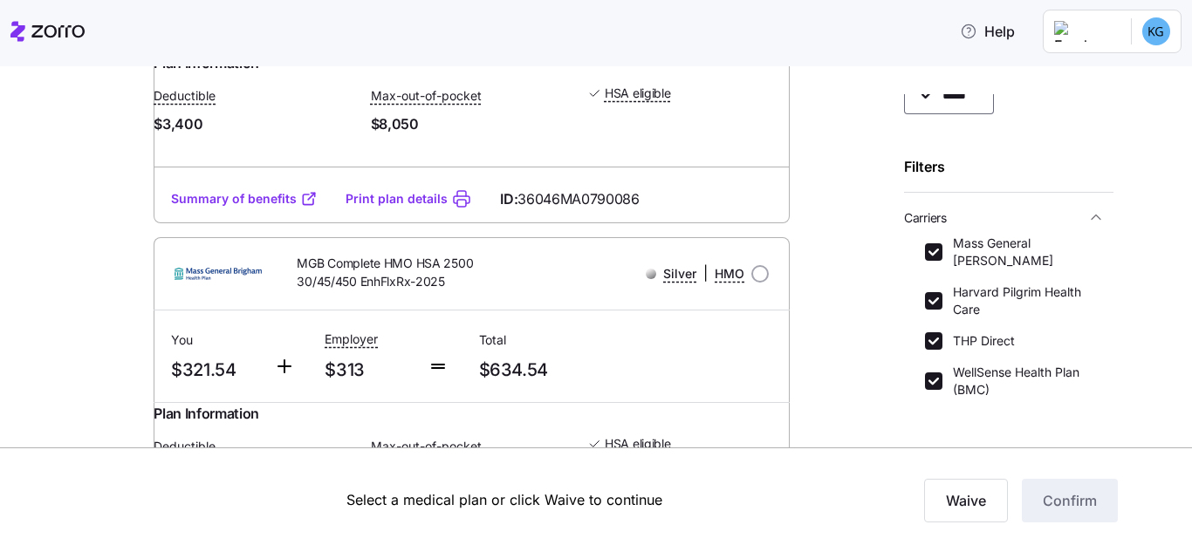
click at [284, 208] on link "Summary of benefits" at bounding box center [244, 198] width 147 height 17
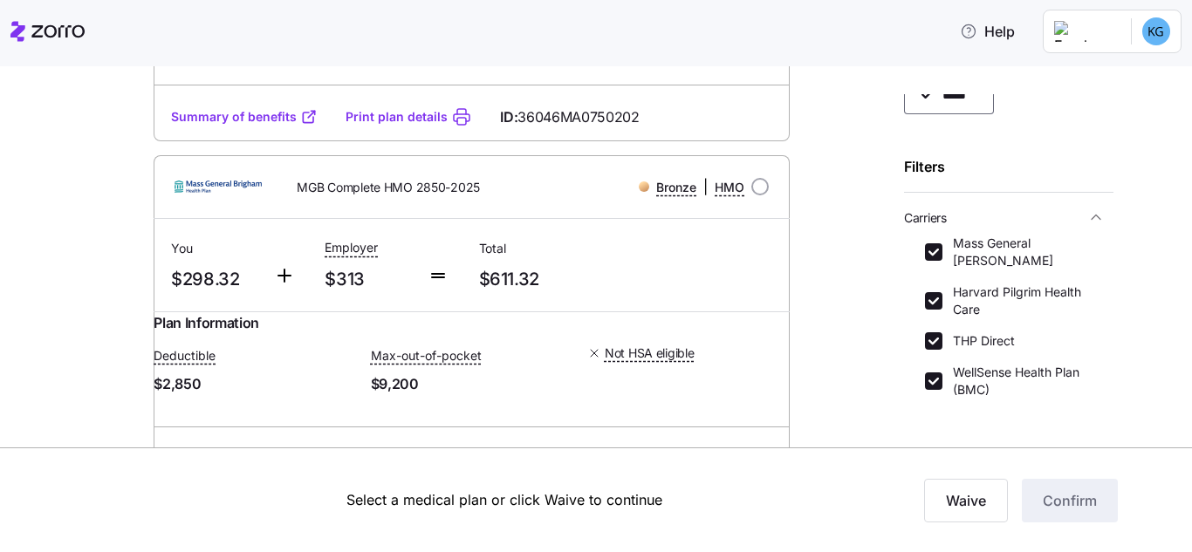
scroll to position [3140, 0]
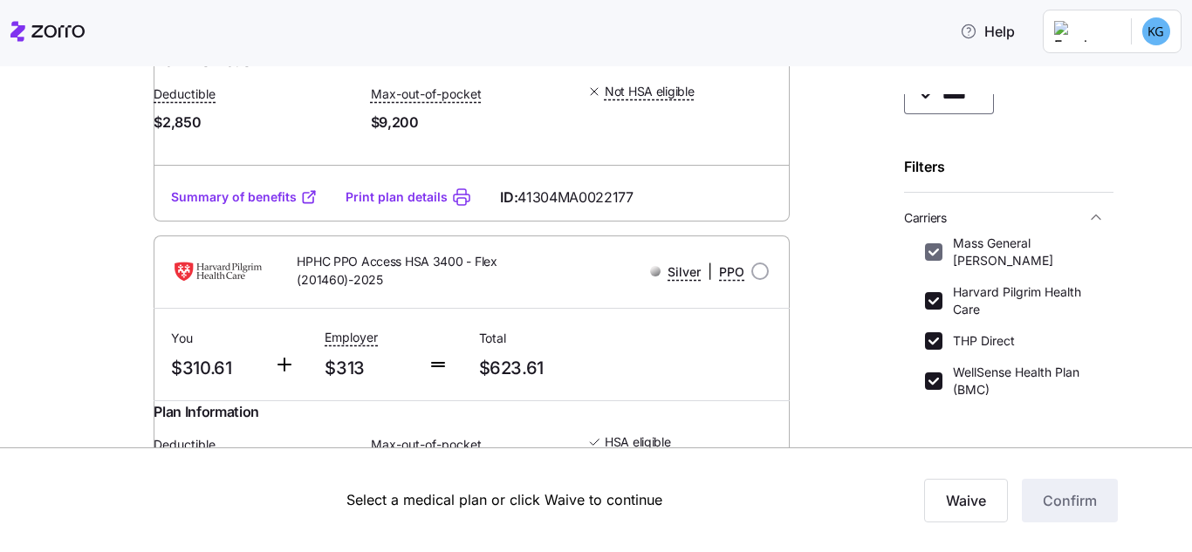
click at [926, 252] on input "Mass General Brigham" at bounding box center [933, 251] width 17 height 17
checkbox input "false"
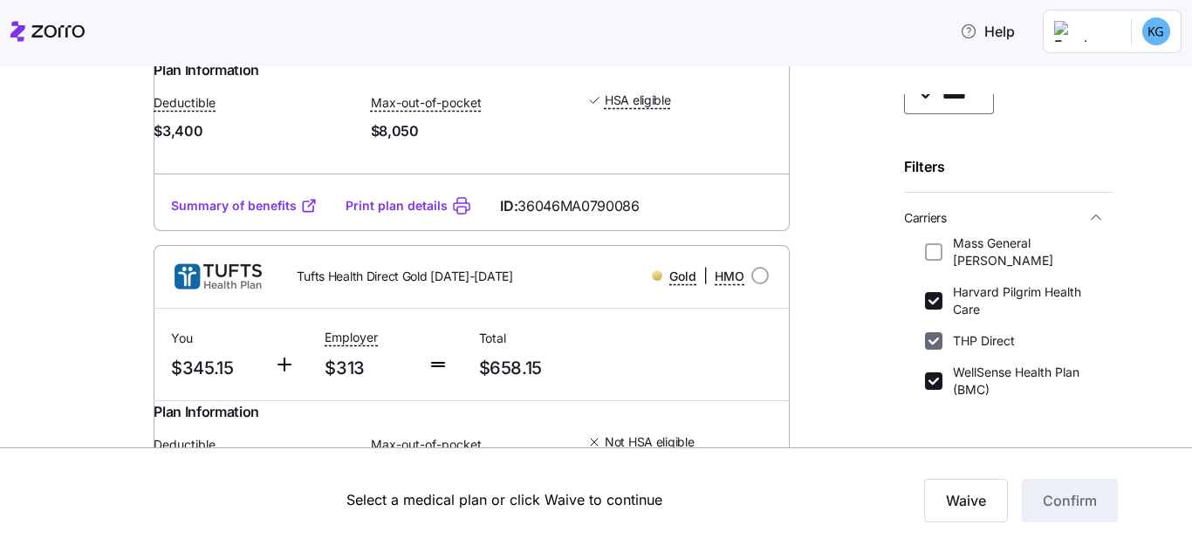
click at [931, 345] on input "THP Direct" at bounding box center [933, 340] width 17 height 17
checkbox input "false"
click at [930, 383] on input "WellSense Health Plan (BMC)" at bounding box center [933, 380] width 17 height 17
checkbox input "false"
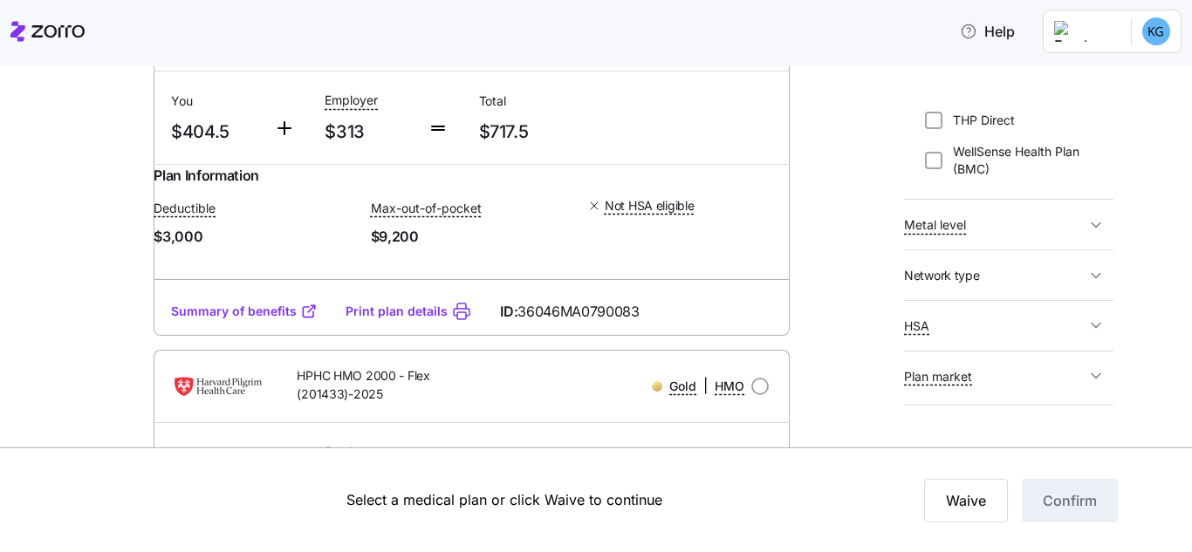
scroll to position [1260, 0]
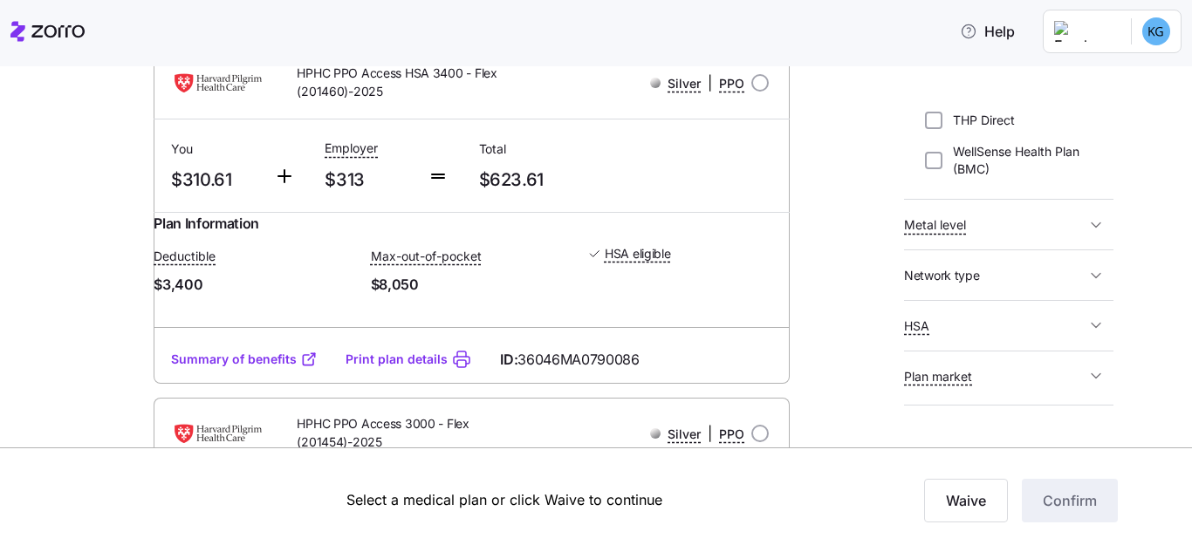
click at [931, 267] on span "Network type" at bounding box center [942, 275] width 76 height 17
click at [687, 212] on div "You $310.61 Employer $313 Total $623.61" at bounding box center [472, 166] width 636 height 92
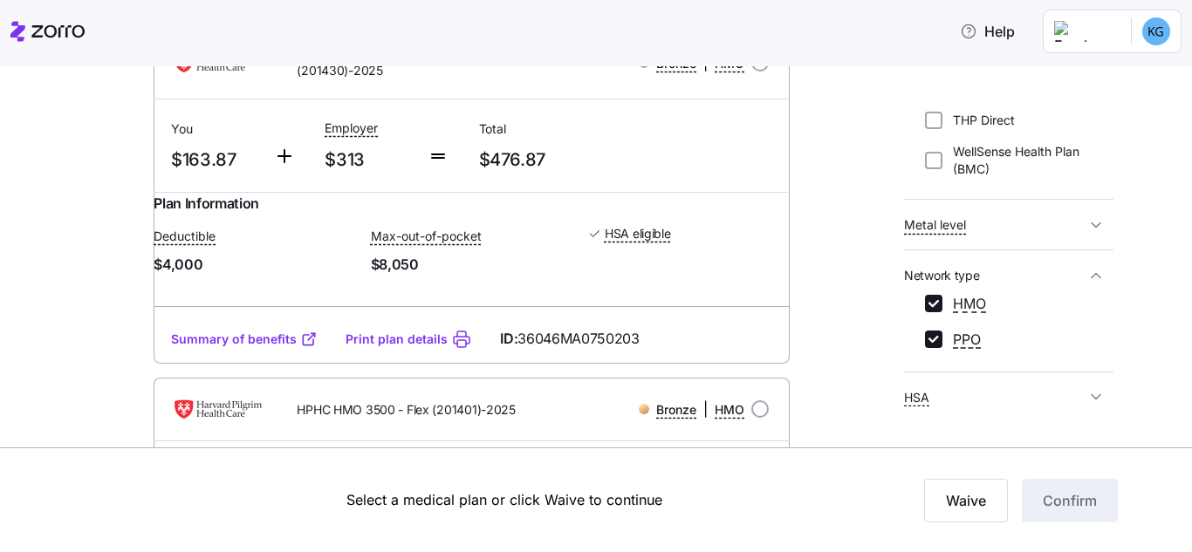
scroll to position [262, 0]
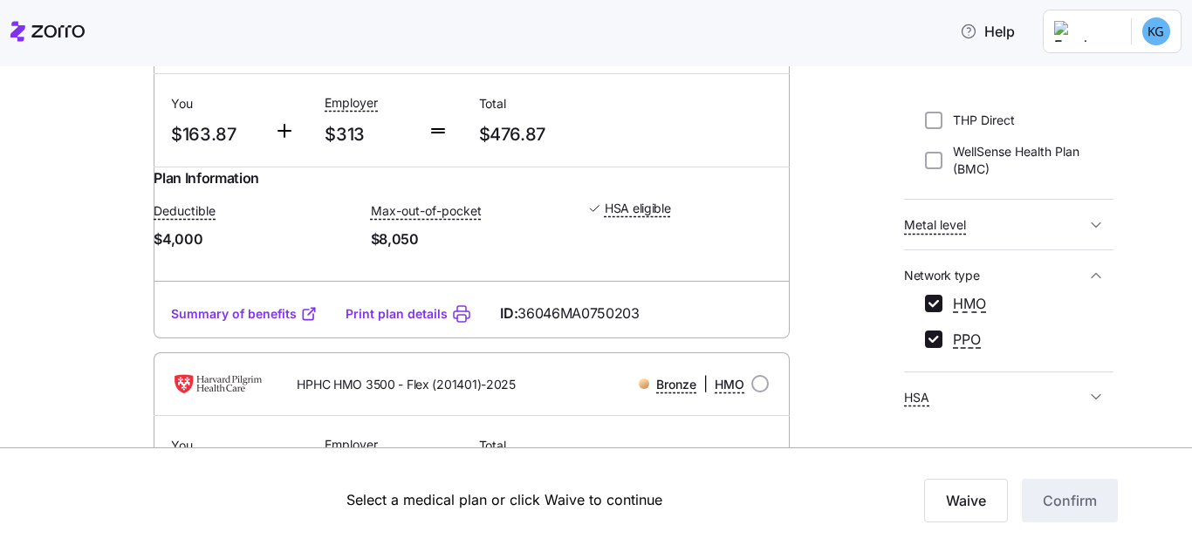
click at [263, 320] on link "Summary of benefits" at bounding box center [244, 313] width 147 height 17
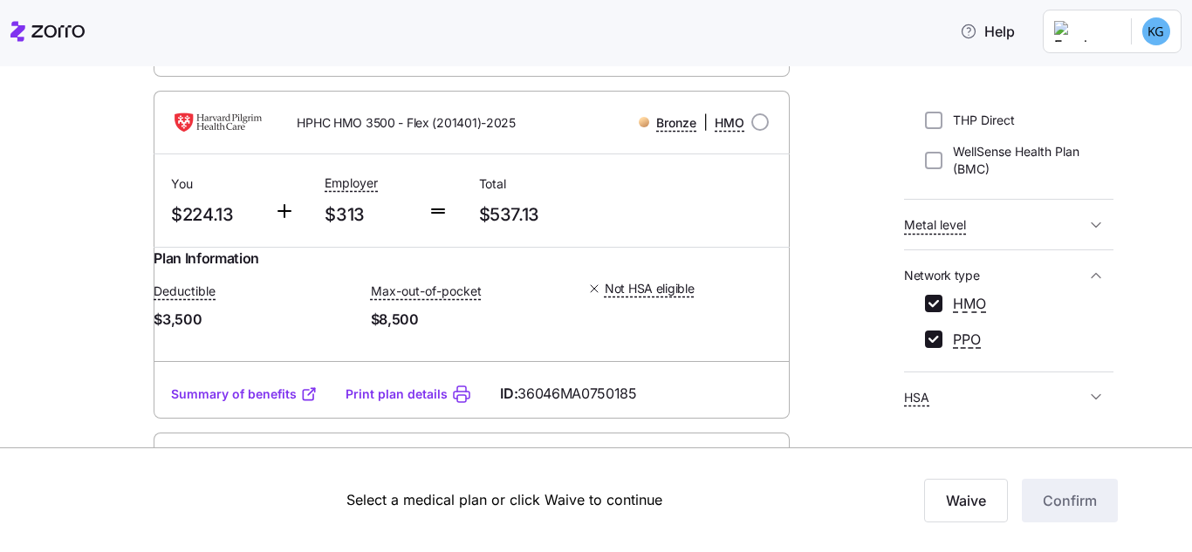
scroll to position [611, 0]
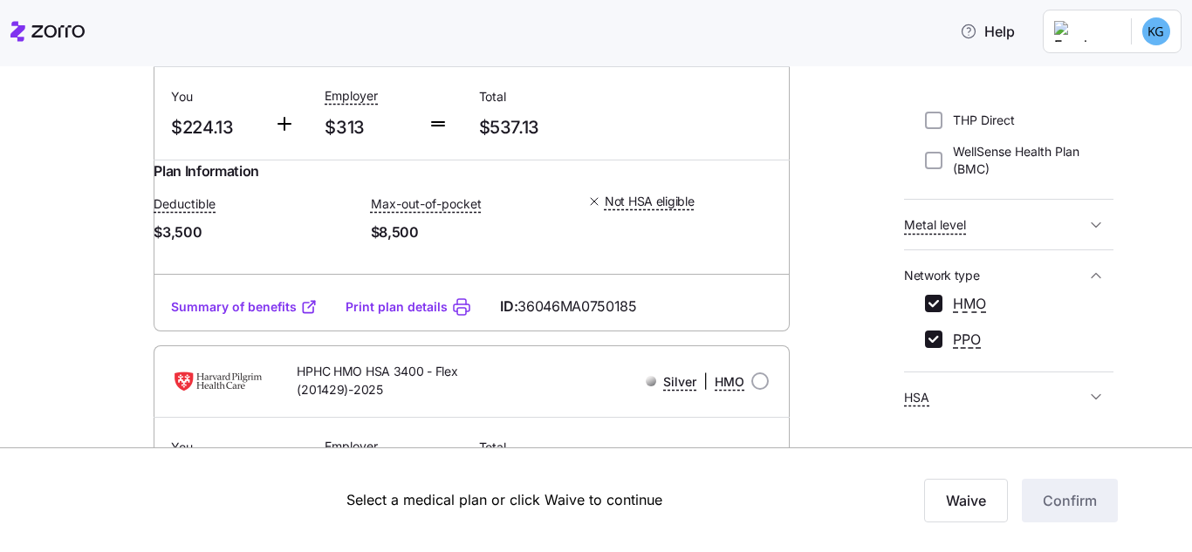
click at [199, 316] on link "Summary of benefits" at bounding box center [244, 306] width 147 height 17
click at [280, 331] on div "Summary of benefits Print plan details ID: 36046MA0750185" at bounding box center [472, 307] width 636 height 50
click at [278, 316] on link "Summary of benefits" at bounding box center [244, 306] width 147 height 17
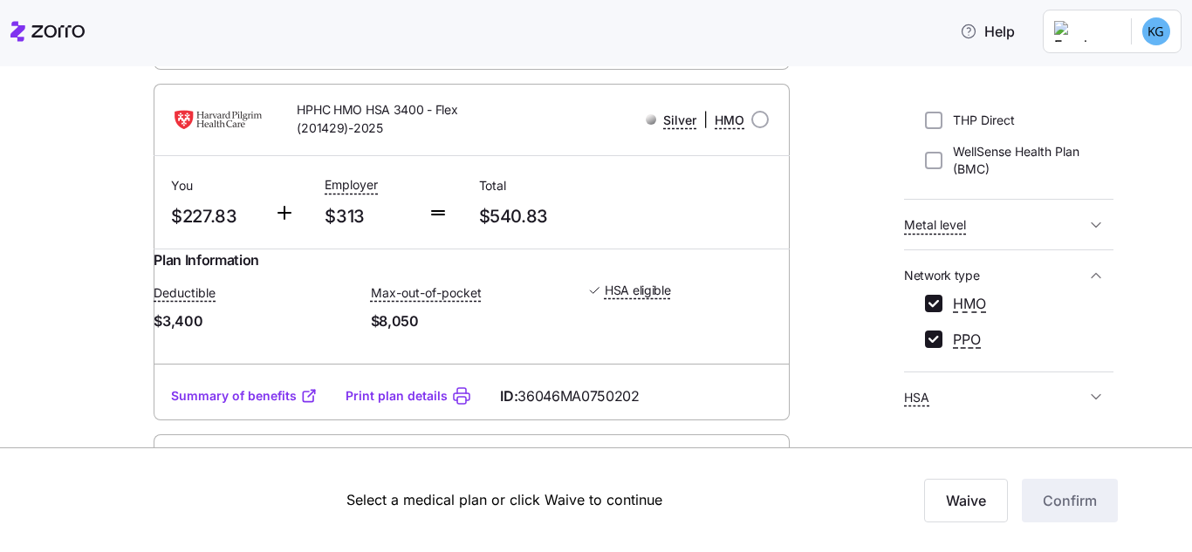
scroll to position [960, 0]
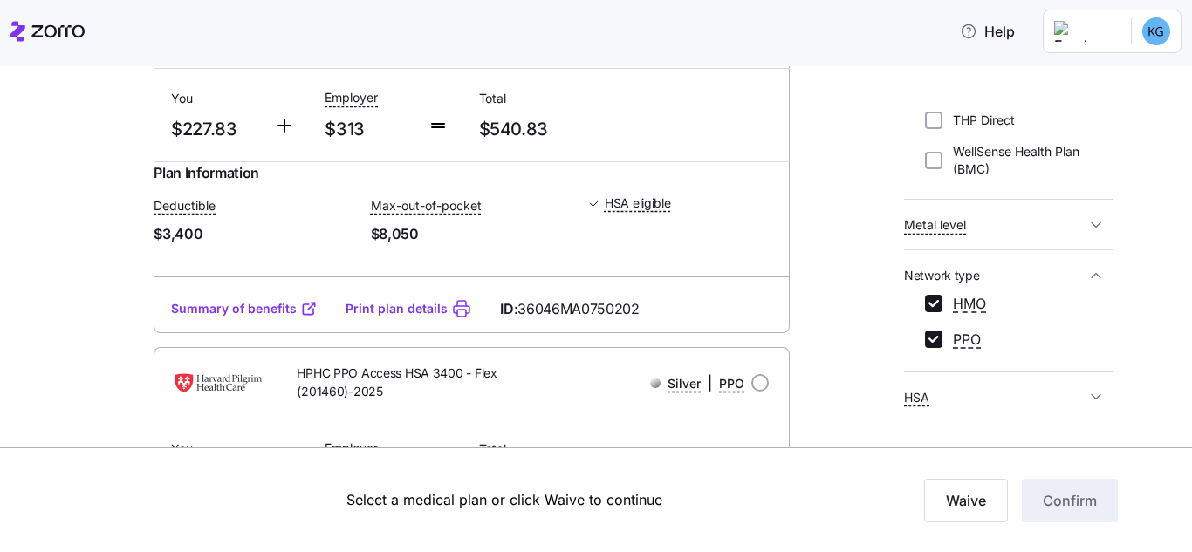
click at [222, 318] on link "Summary of benefits" at bounding box center [244, 308] width 147 height 17
click at [249, 318] on link "Summary of benefits" at bounding box center [244, 308] width 147 height 17
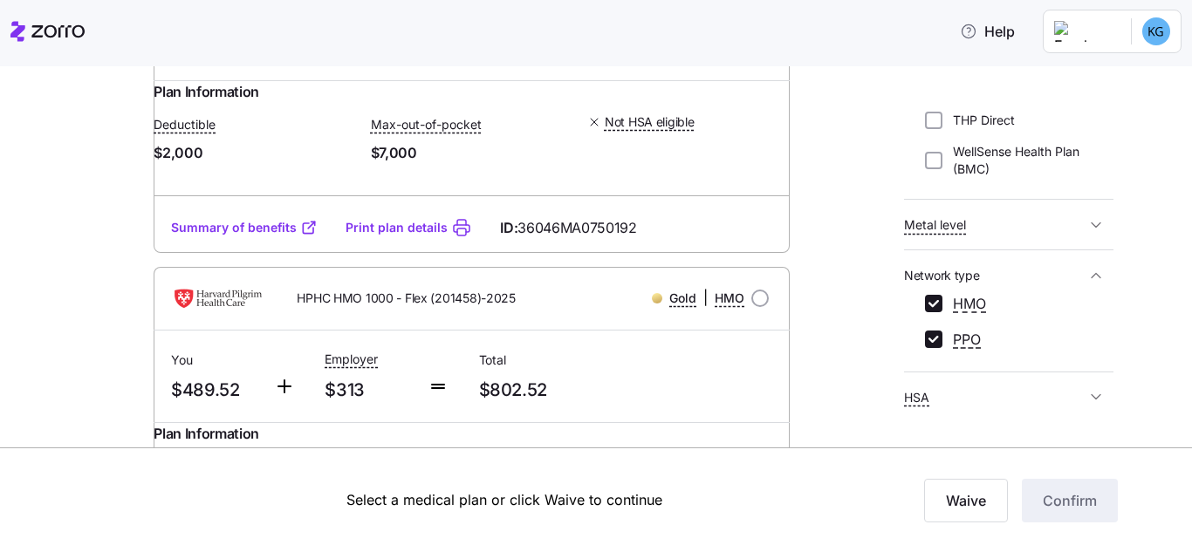
scroll to position [2094, 0]
click at [225, 236] on link "Summary of benefits" at bounding box center [244, 226] width 147 height 17
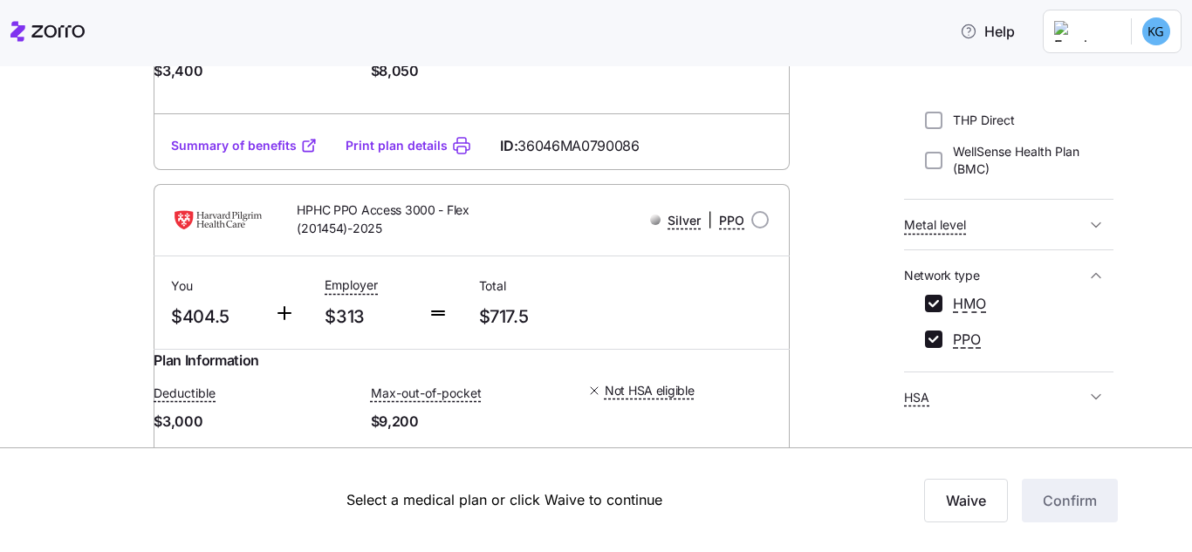
scroll to position [1483, 0]
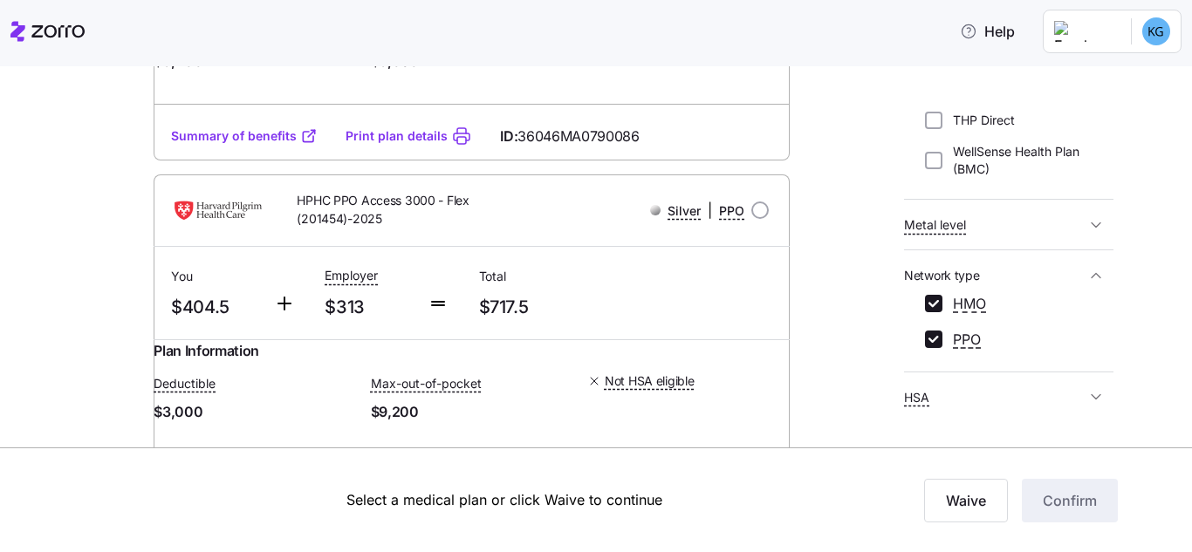
click at [244, 145] on link "Summary of benefits" at bounding box center [244, 135] width 147 height 17
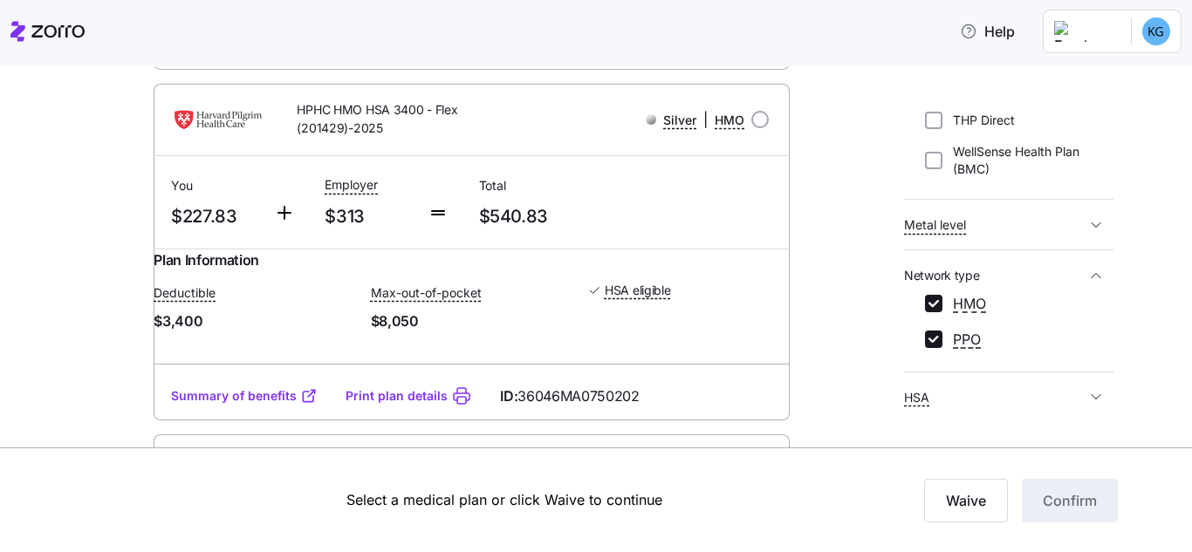
scroll to position [960, 0]
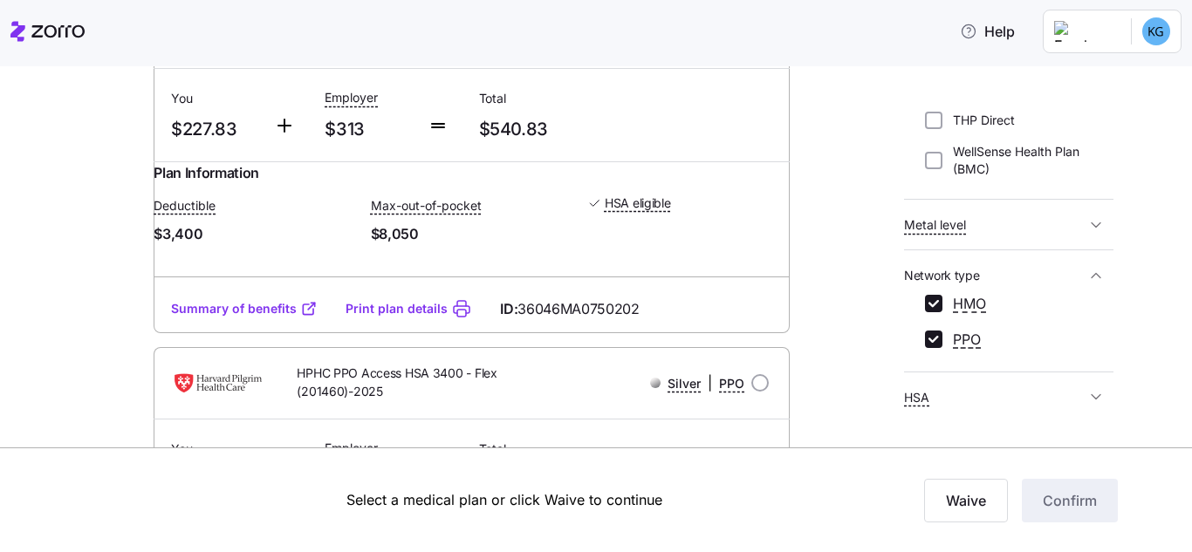
click at [243, 318] on link "Summary of benefits" at bounding box center [244, 308] width 147 height 17
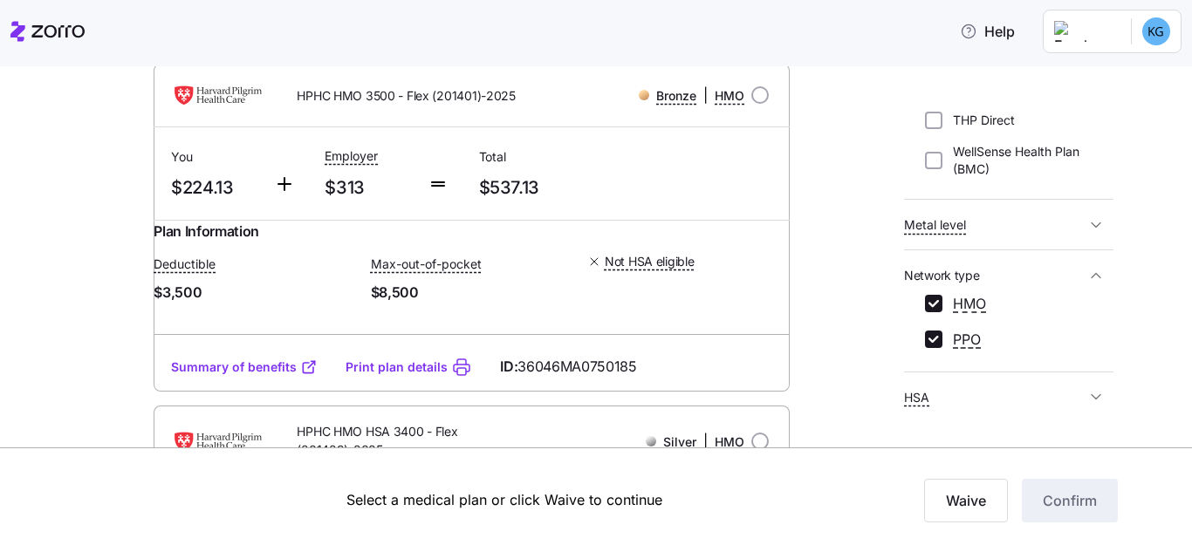
scroll to position [523, 0]
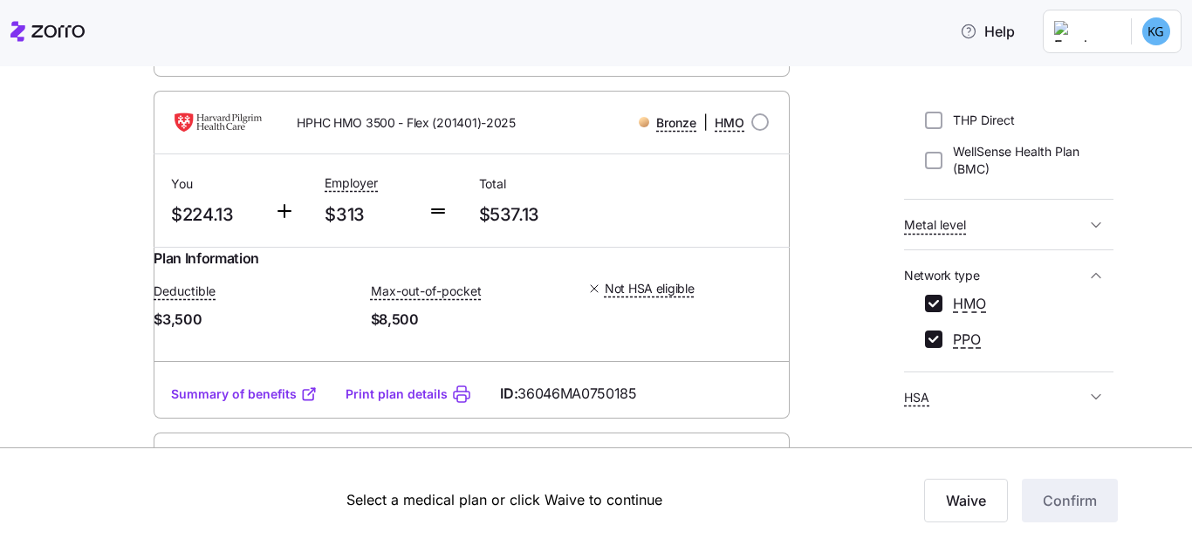
click at [223, 403] on link "Summary of benefits" at bounding box center [244, 394] width 147 height 17
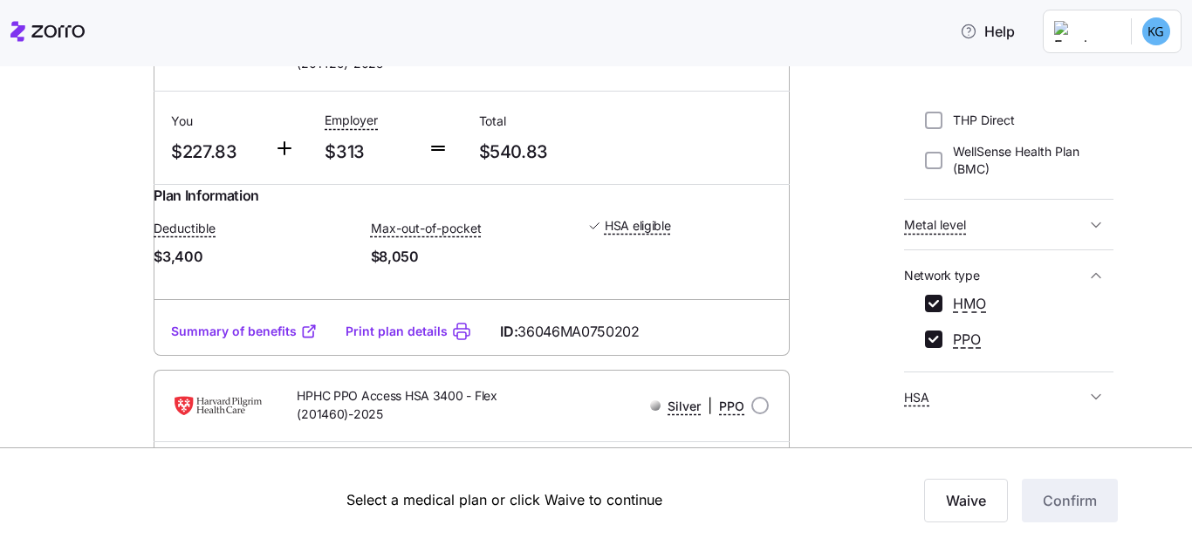
scroll to position [960, 0]
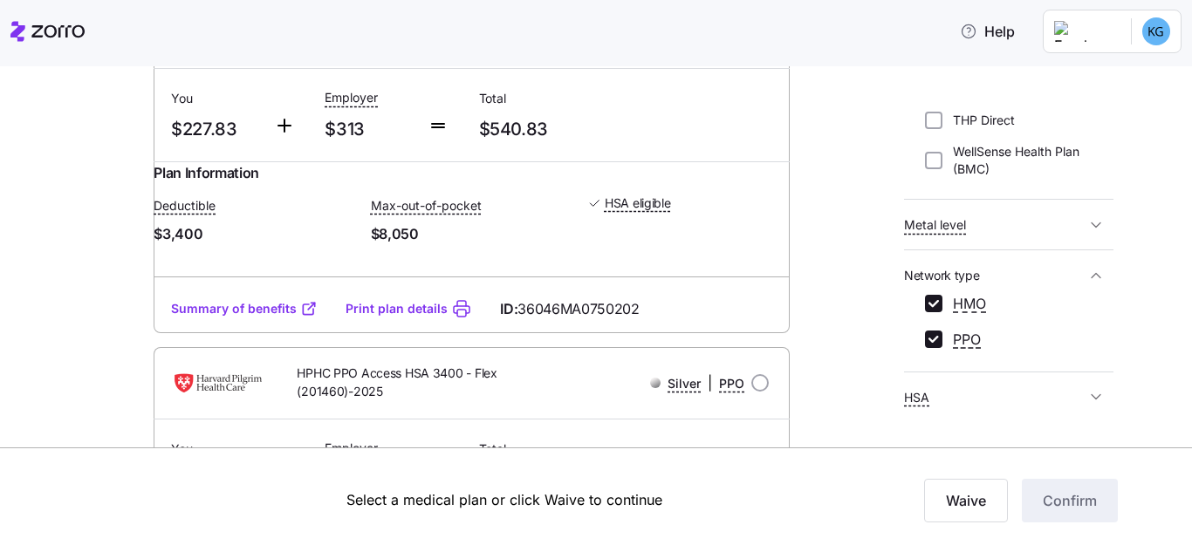
click at [236, 318] on link "Summary of benefits" at bounding box center [244, 308] width 147 height 17
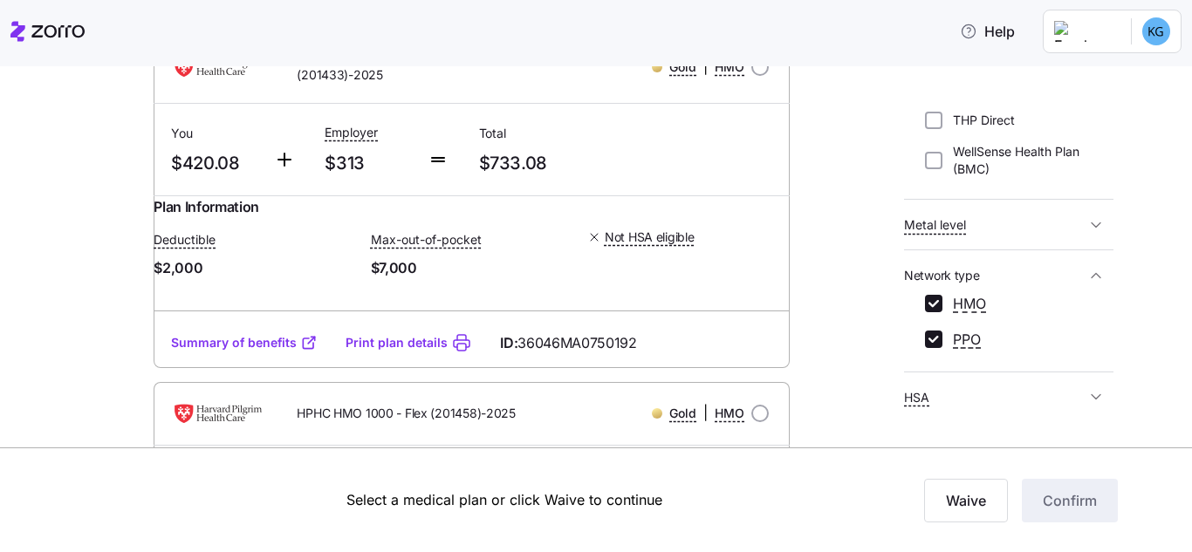
scroll to position [2006, 0]
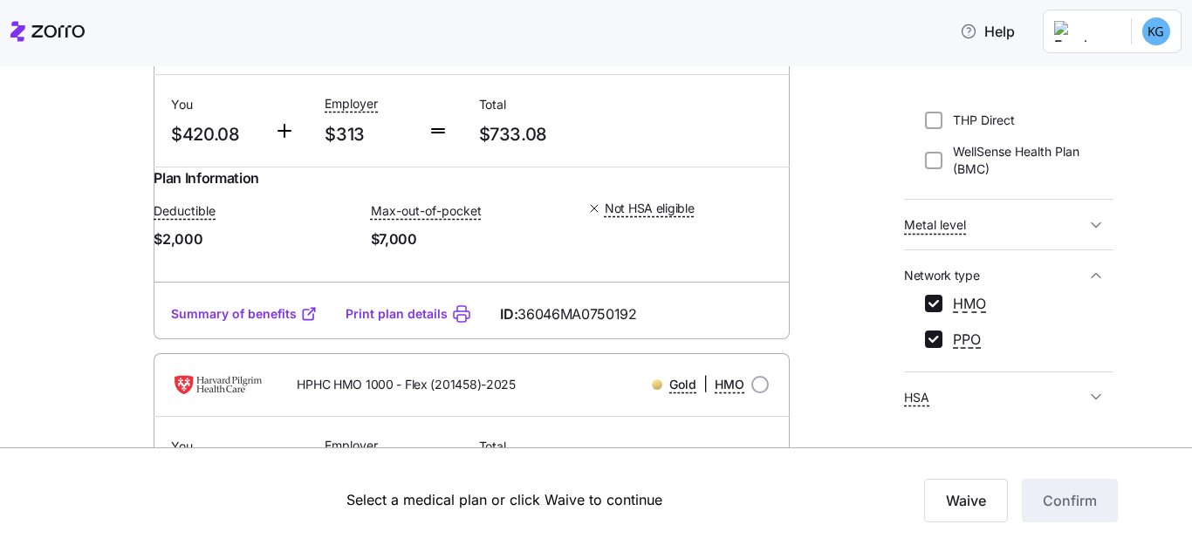
click at [274, 323] on link "Summary of benefits" at bounding box center [244, 313] width 147 height 17
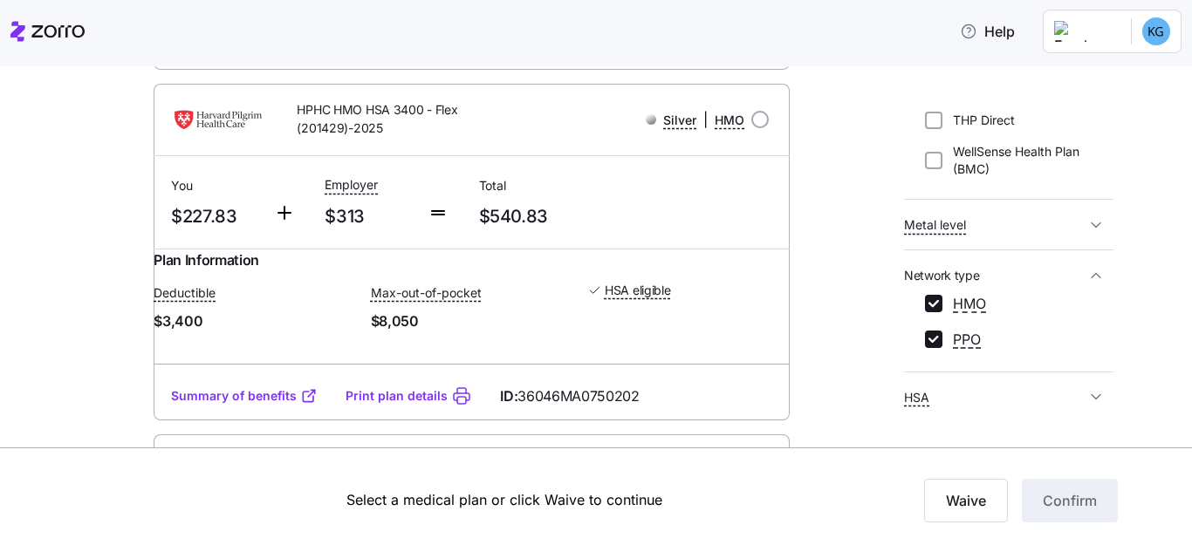
scroll to position [960, 0]
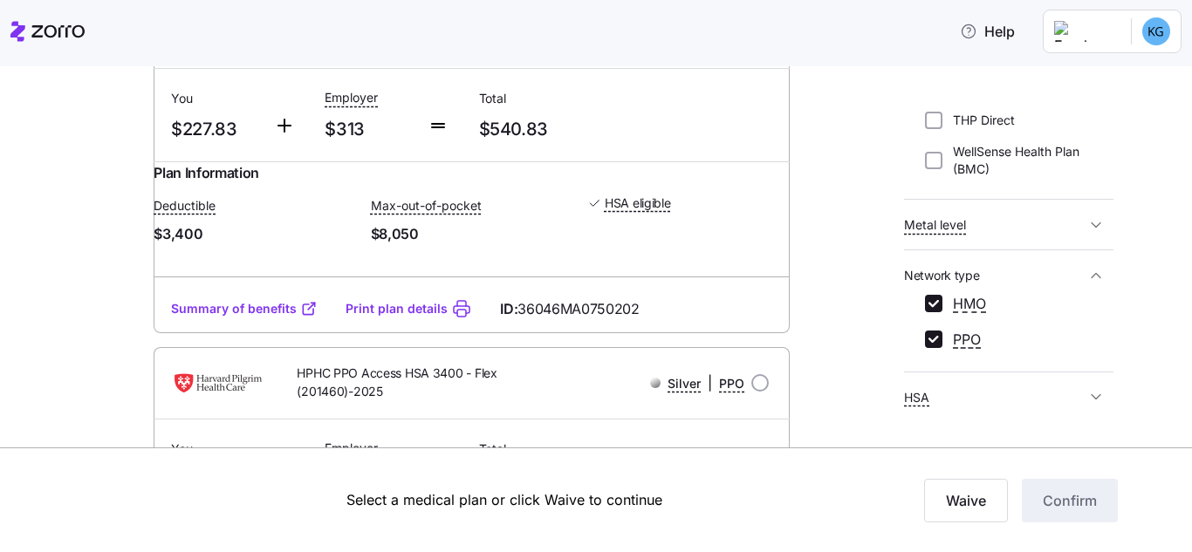
click at [253, 318] on link "Summary of benefits" at bounding box center [244, 308] width 147 height 17
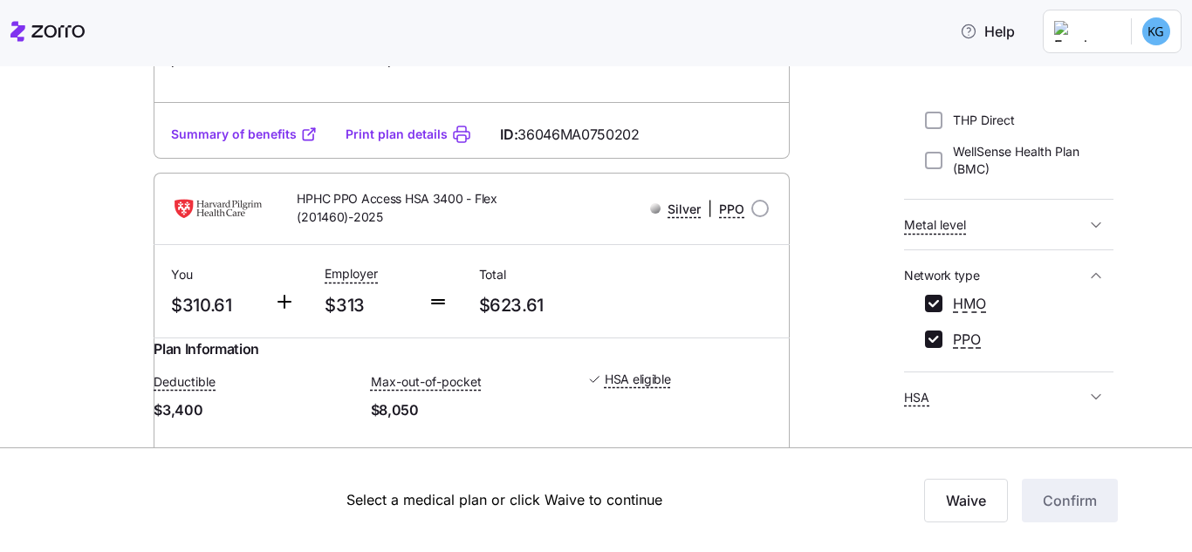
scroll to position [785, 0]
drag, startPoint x: 750, startPoint y: 240, endPoint x: 815, endPoint y: 360, distance: 136.6
click at [755, 215] on input "radio" at bounding box center [759, 206] width 17 height 17
radio input "true"
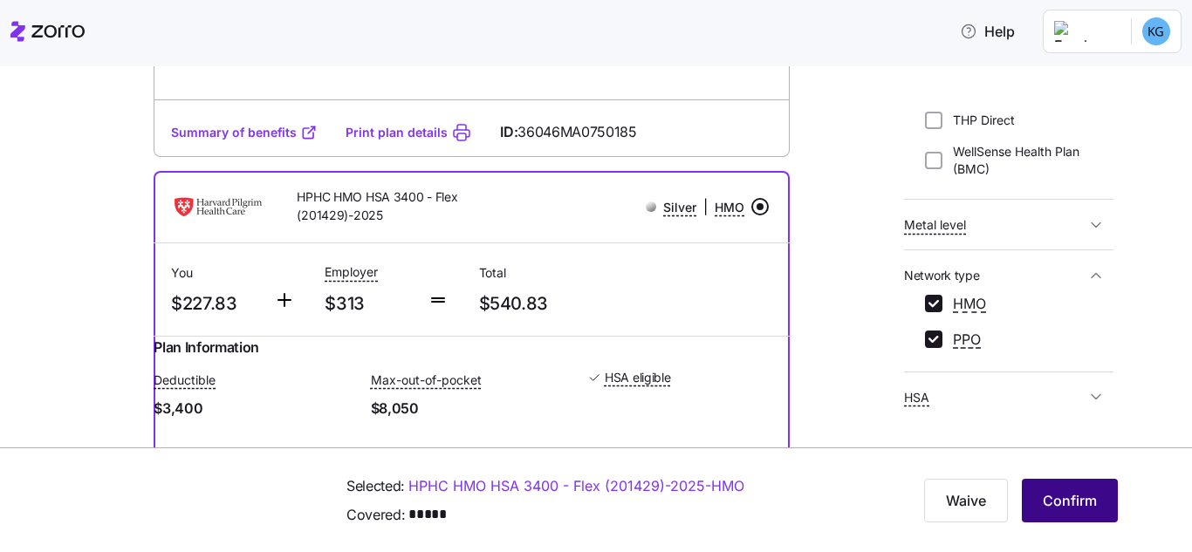
click at [1082, 500] on span "Confirm" at bounding box center [1069, 500] width 54 height 21
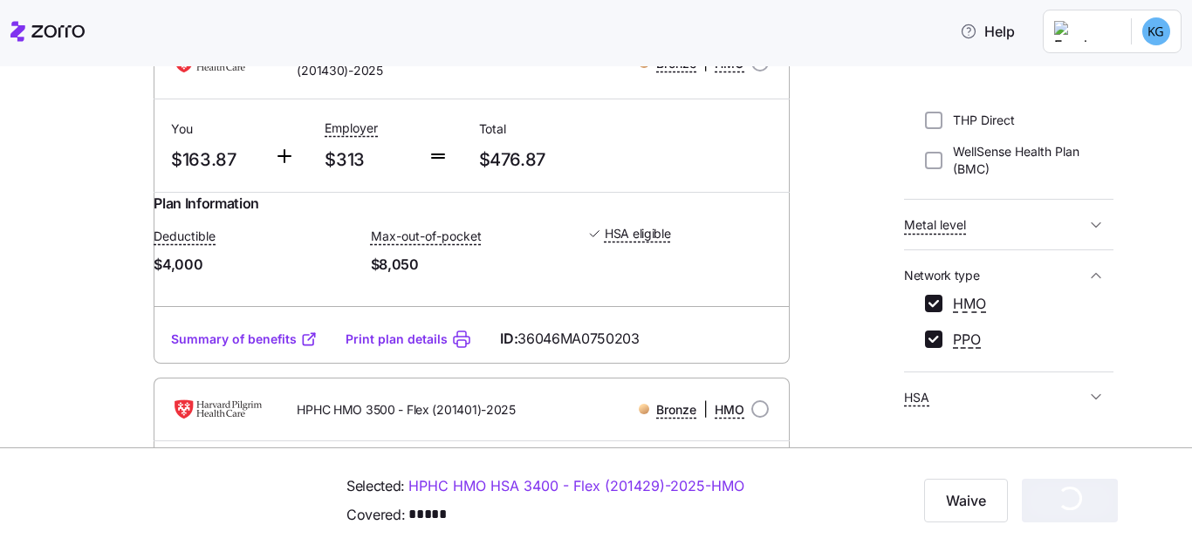
scroll to position [0, 0]
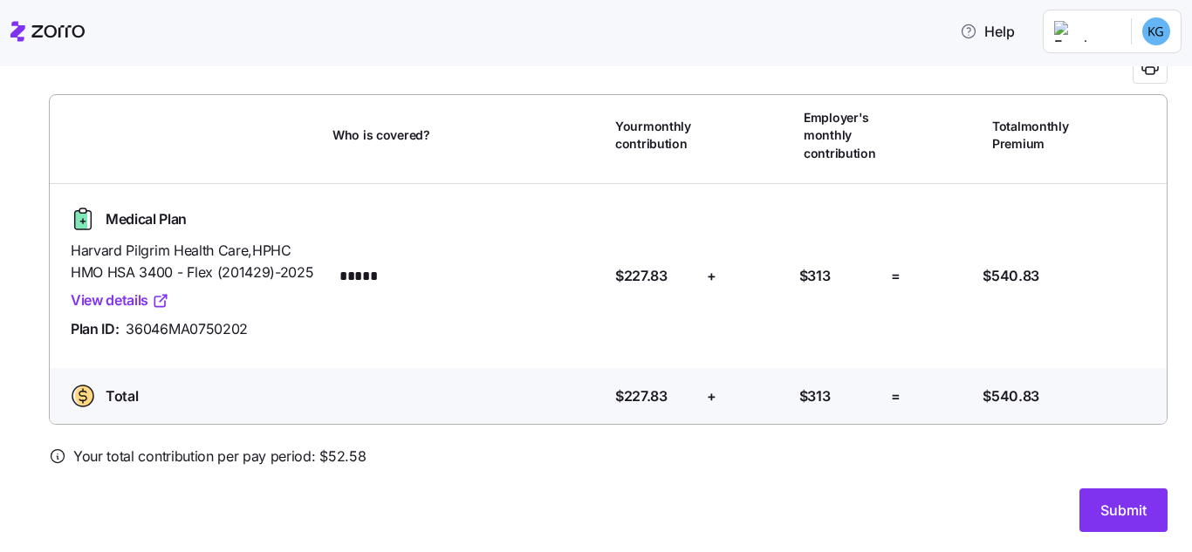
scroll to position [102, 0]
click at [106, 304] on link "View details" at bounding box center [120, 300] width 99 height 22
